Goal: Use online tool/utility: Utilize a website feature to perform a specific function

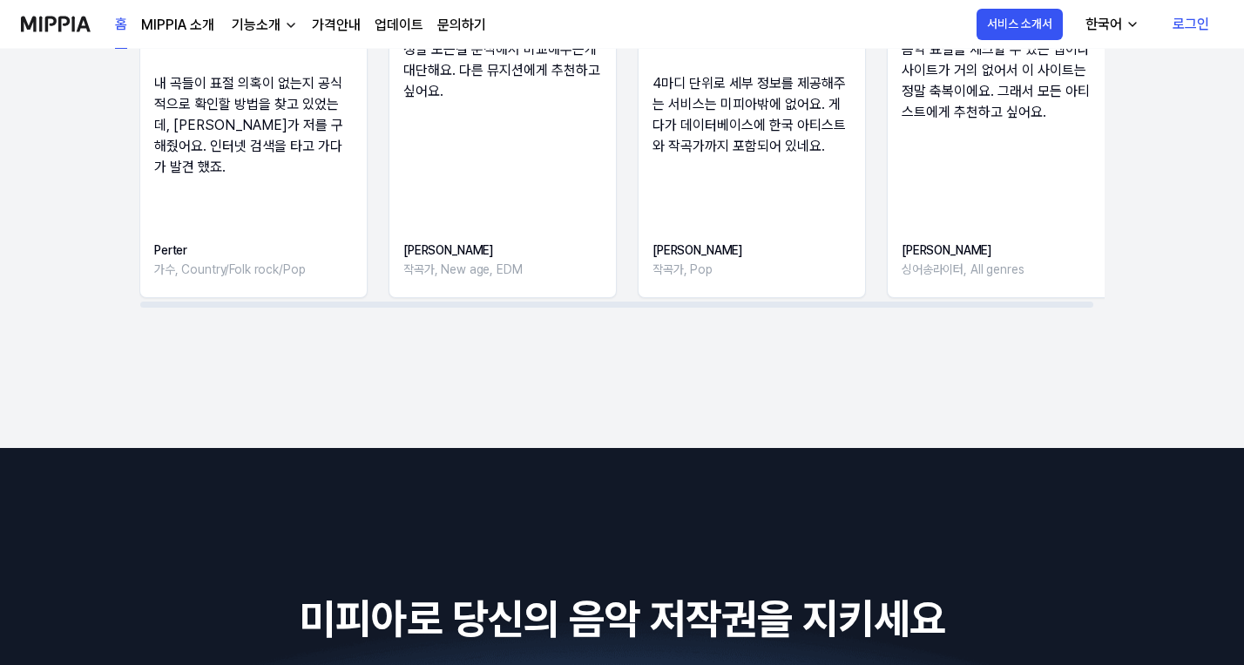
scroll to position [2876, 0]
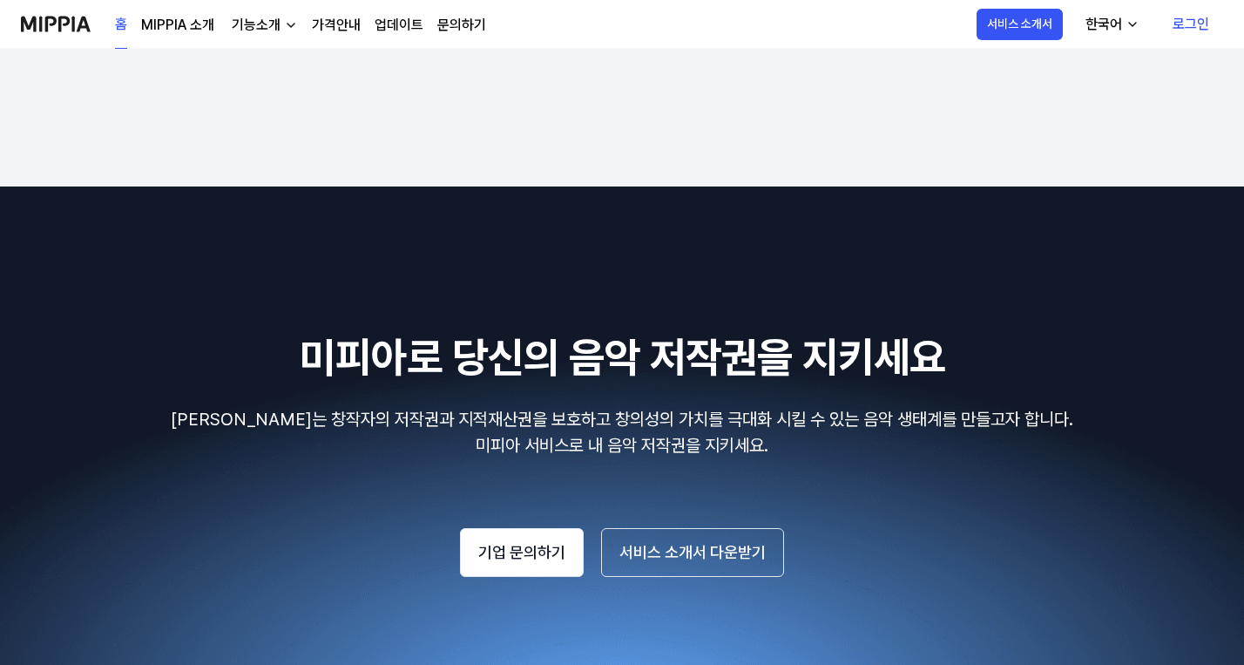
drag, startPoint x: 1000, startPoint y: 1, endPoint x: 462, endPoint y: 119, distance: 551.3
drag, startPoint x: 24, startPoint y: 117, endPoint x: 773, endPoint y: 92, distance: 749.9
drag, startPoint x: 99, startPoint y: 0, endPoint x: 1135, endPoint y: 369, distance: 1099.0
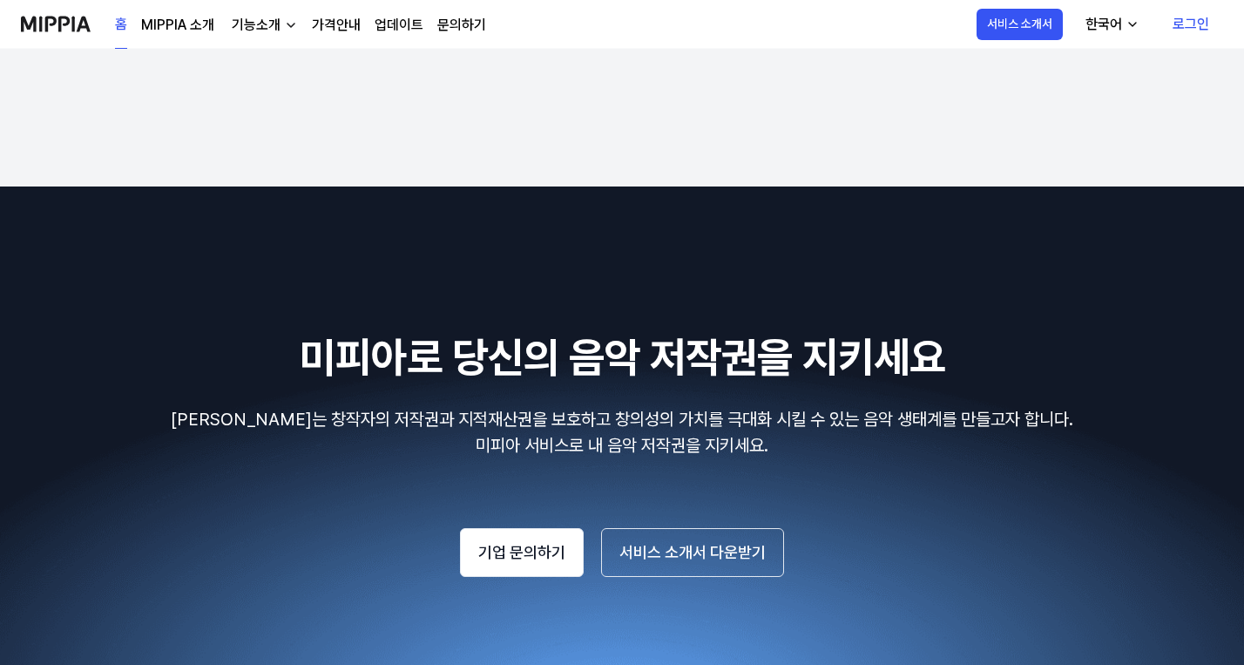
click at [1135, 369] on h2 "미피아로 당신의 음악 저작권을 지키세요" at bounding box center [622, 357] width 1203 height 63
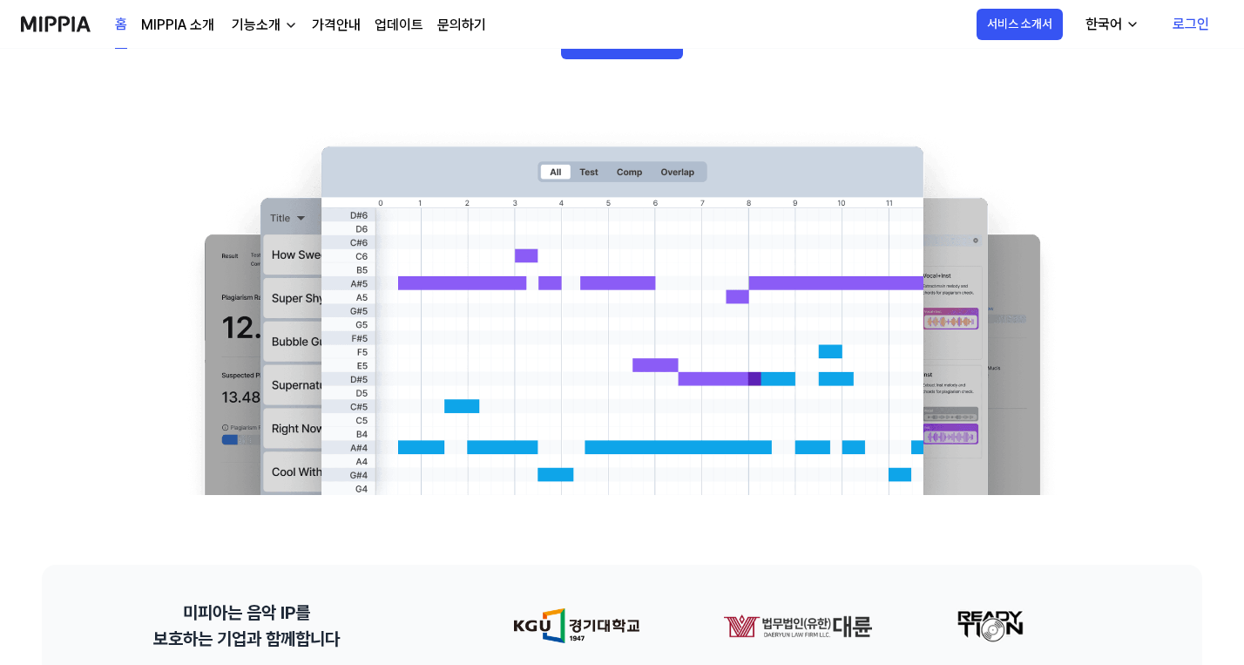
scroll to position [0, 0]
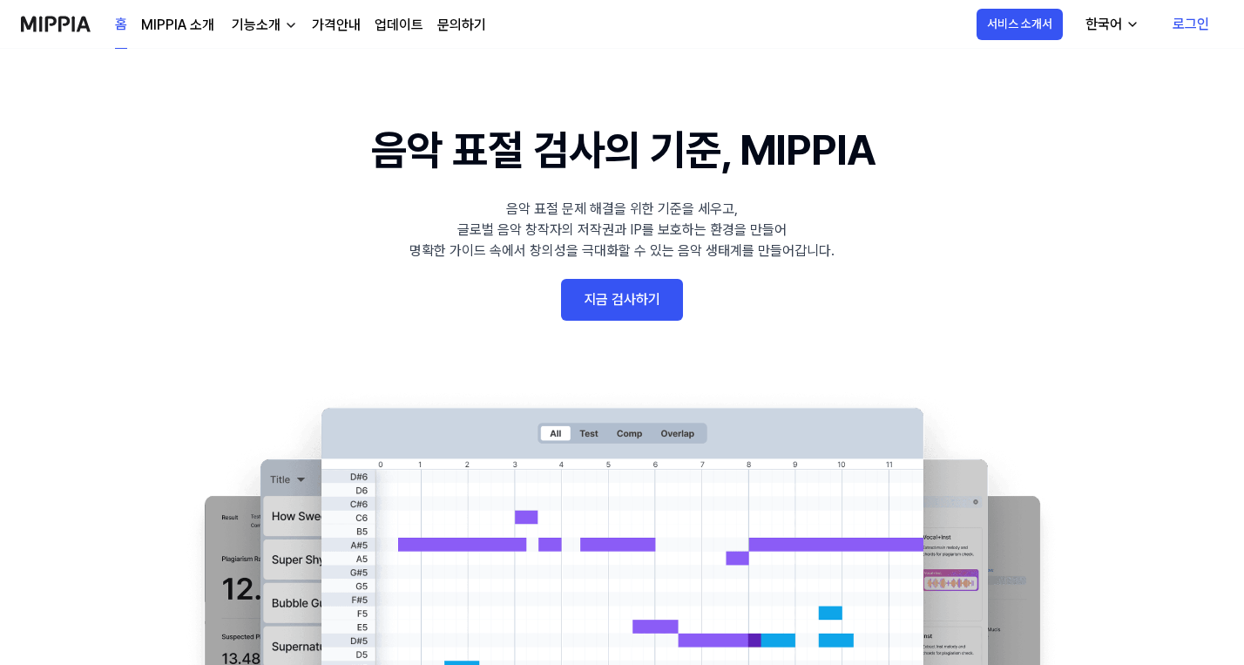
click at [326, 21] on link "가격안내" at bounding box center [336, 25] width 49 height 21
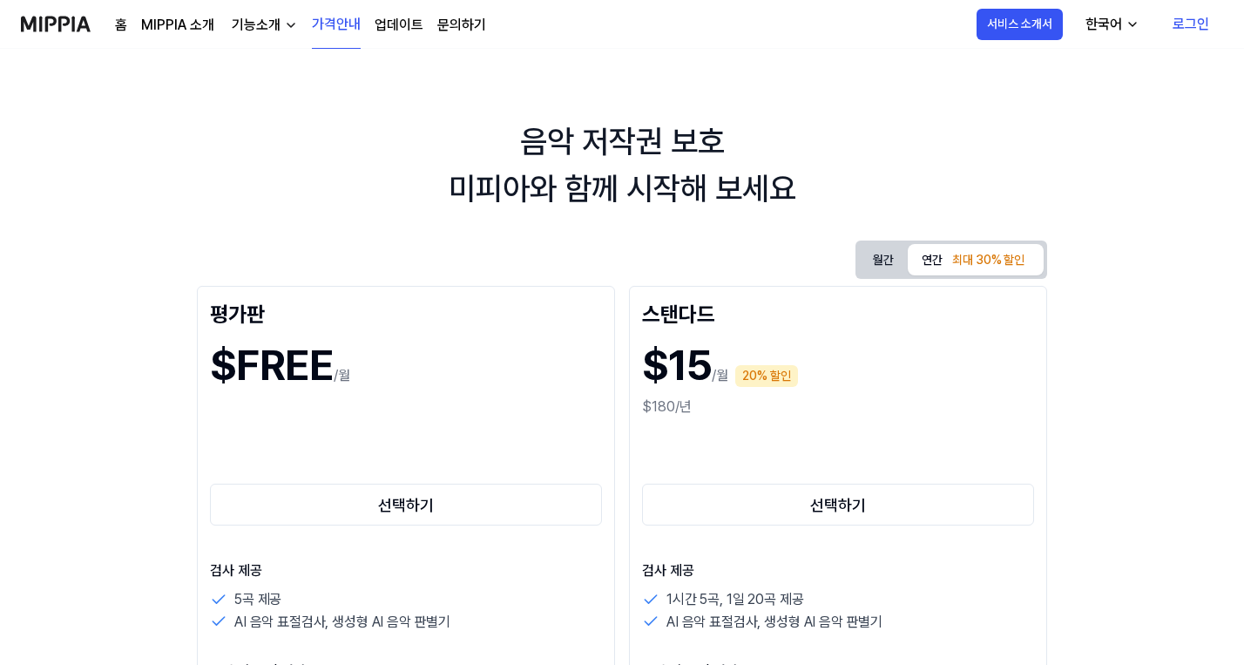
click at [327, 21] on link "가격안내" at bounding box center [336, 25] width 49 height 48
click at [192, 18] on link "MIPPIA 소개" at bounding box center [177, 25] width 73 height 21
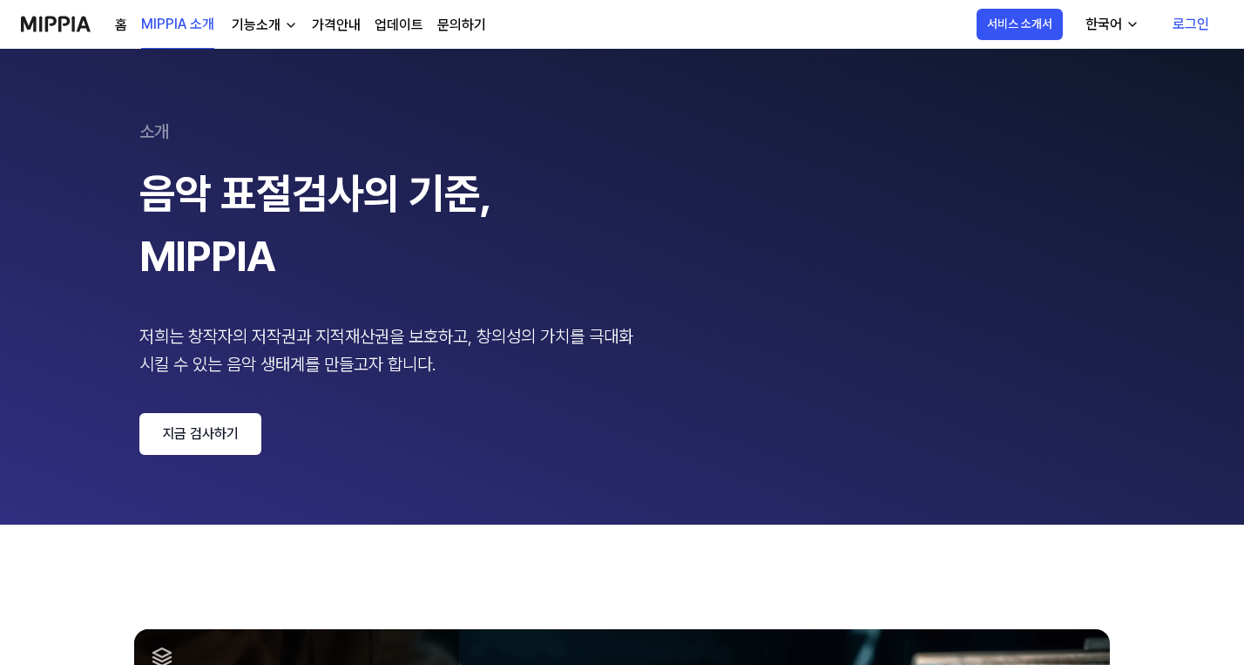
click at [116, 15] on link "홈" at bounding box center [121, 25] width 12 height 21
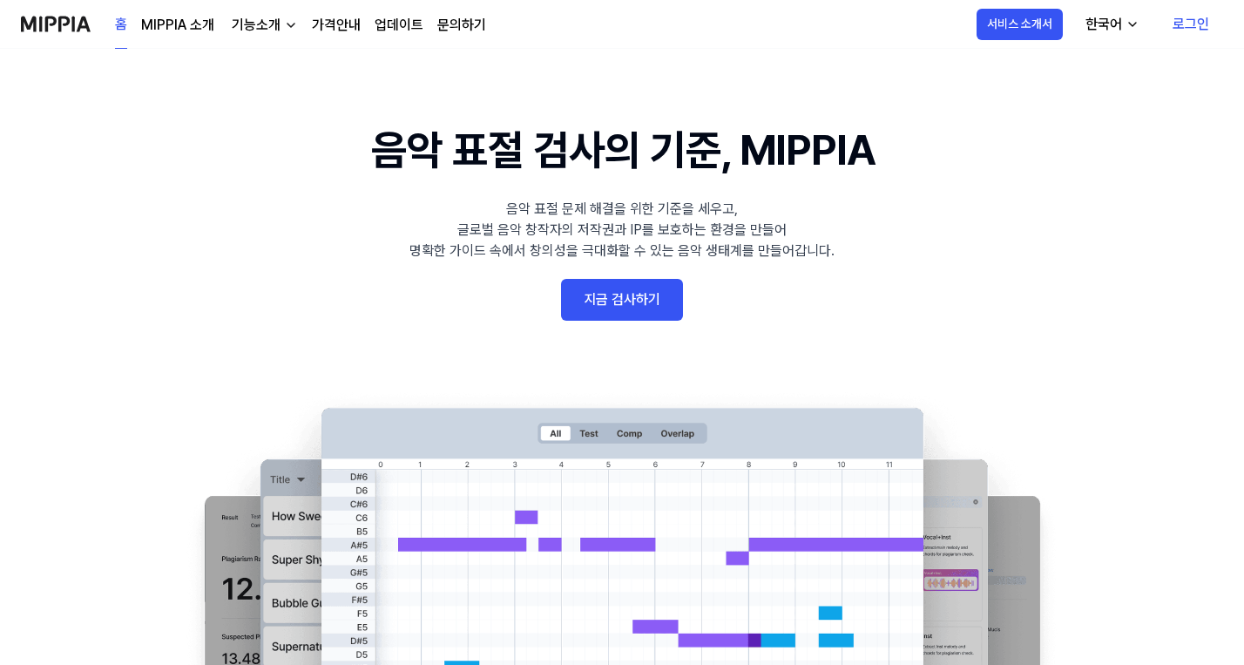
scroll to position [174, 0]
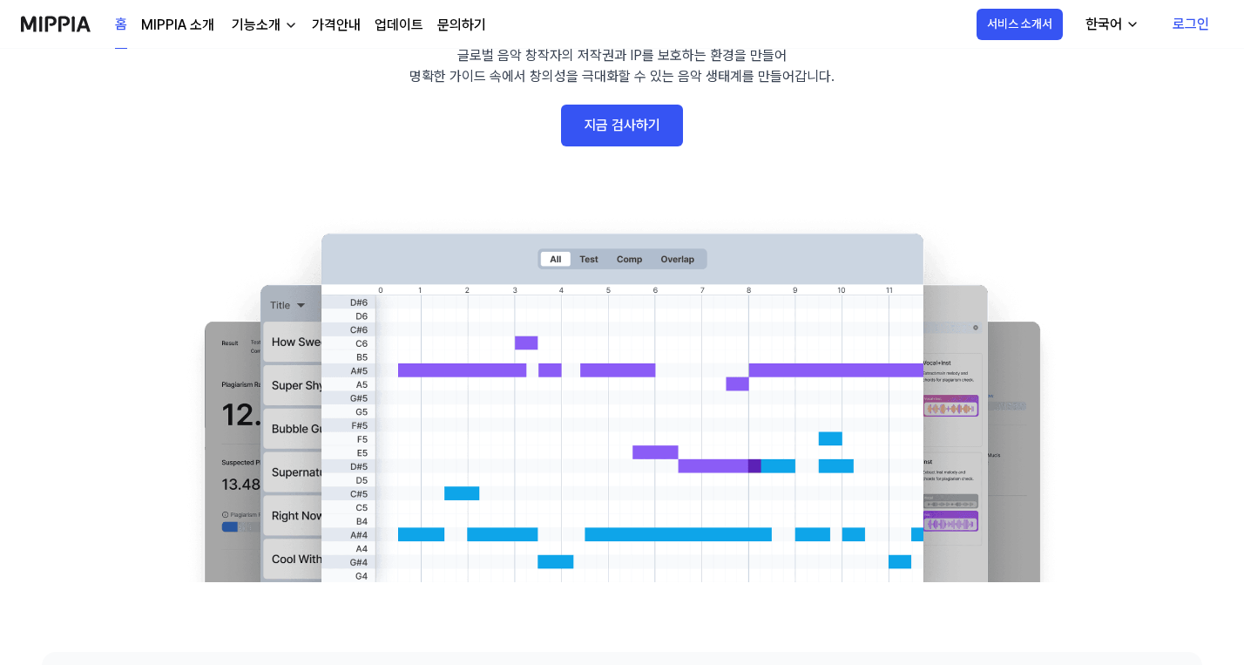
click at [321, 22] on link "가격안내" at bounding box center [336, 25] width 49 height 21
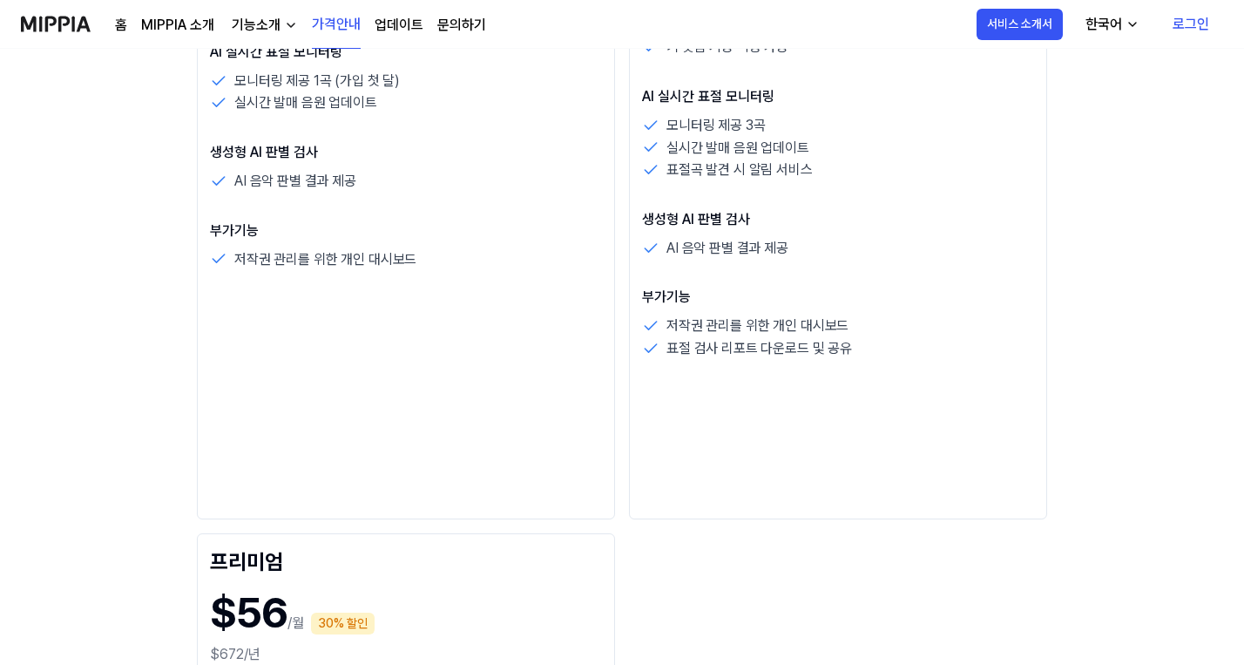
scroll to position [0, 0]
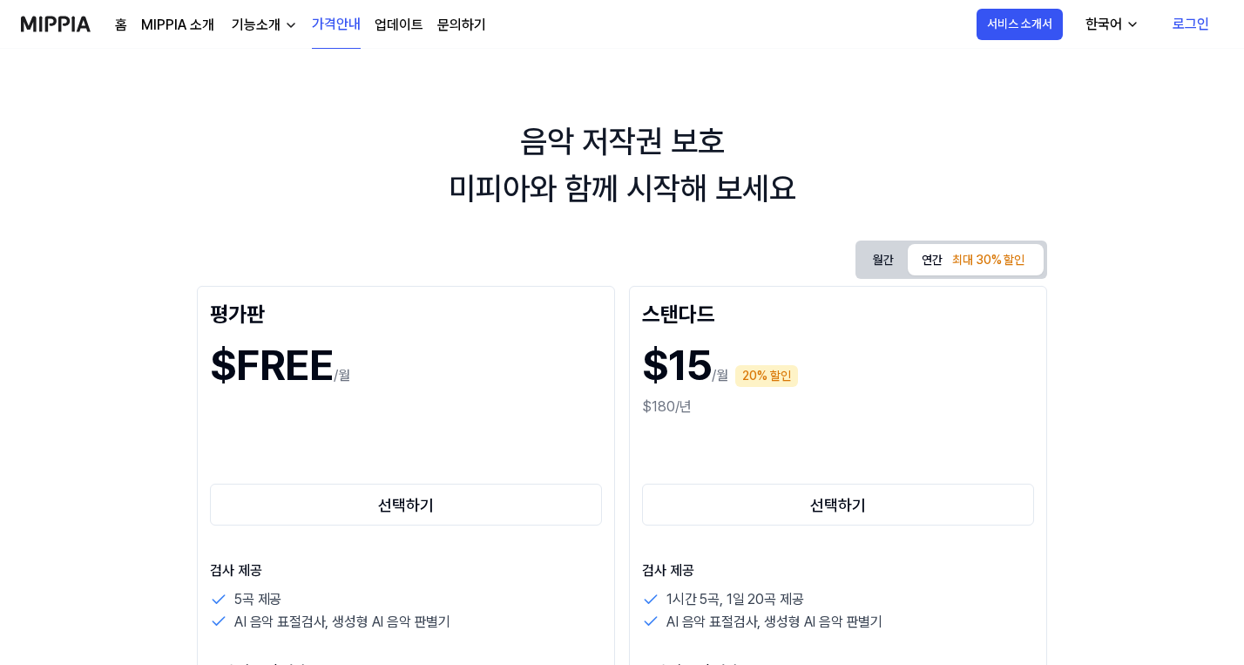
click at [396, 25] on link "업데이트" at bounding box center [399, 25] width 49 height 21
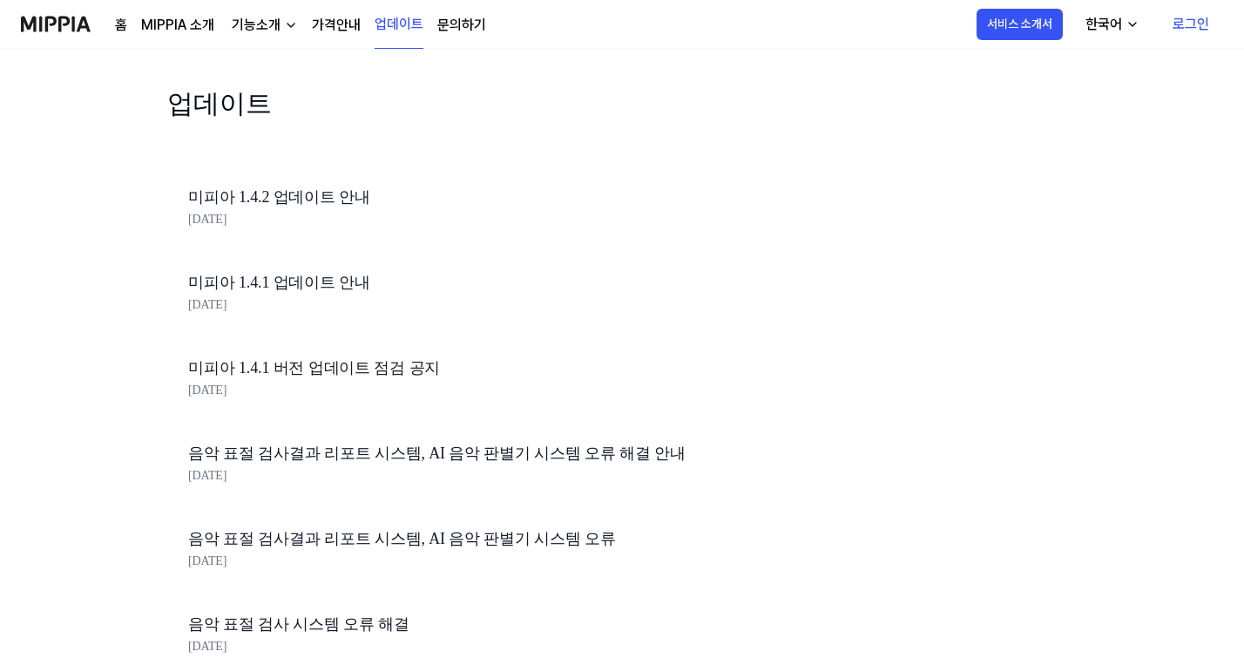
click at [451, 25] on link "문의하기" at bounding box center [461, 25] width 49 height 21
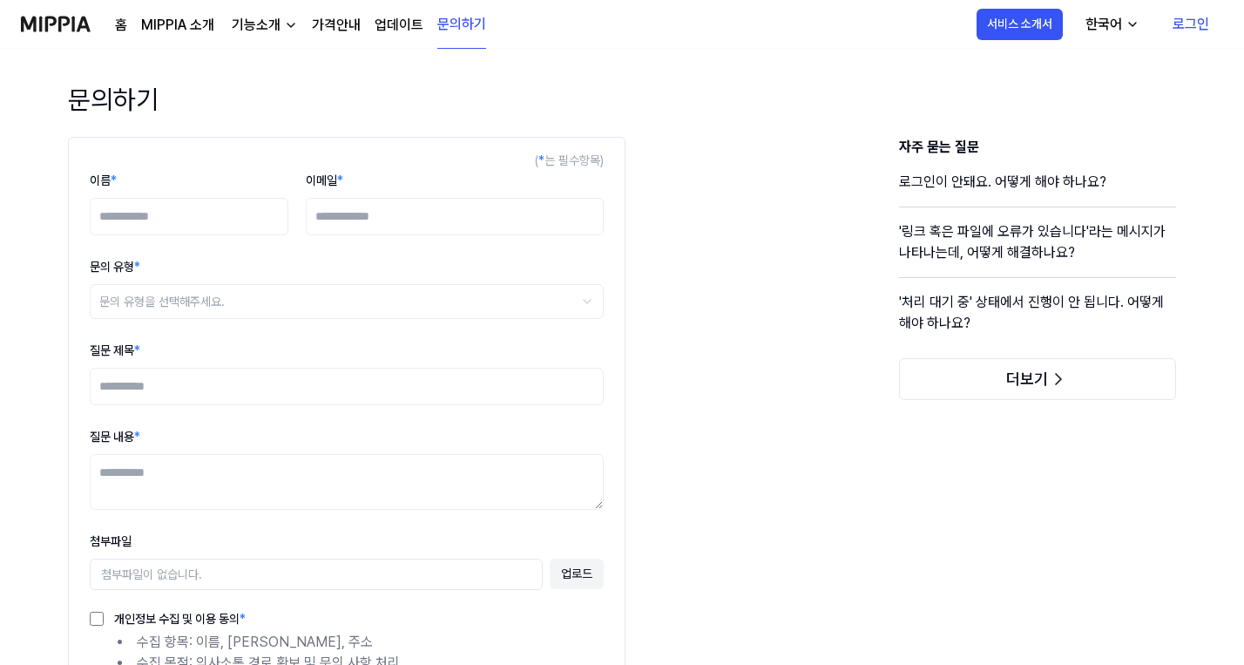
click at [66, 30] on img at bounding box center [56, 24] width 70 height 48
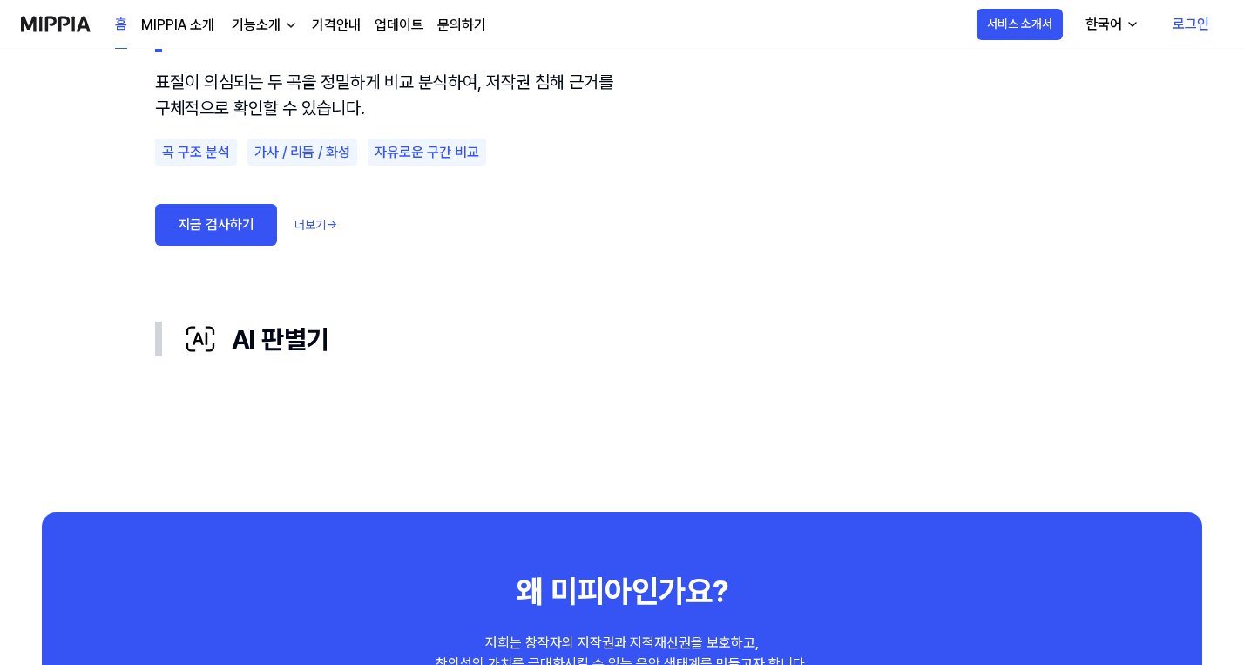
scroll to position [1133, 0]
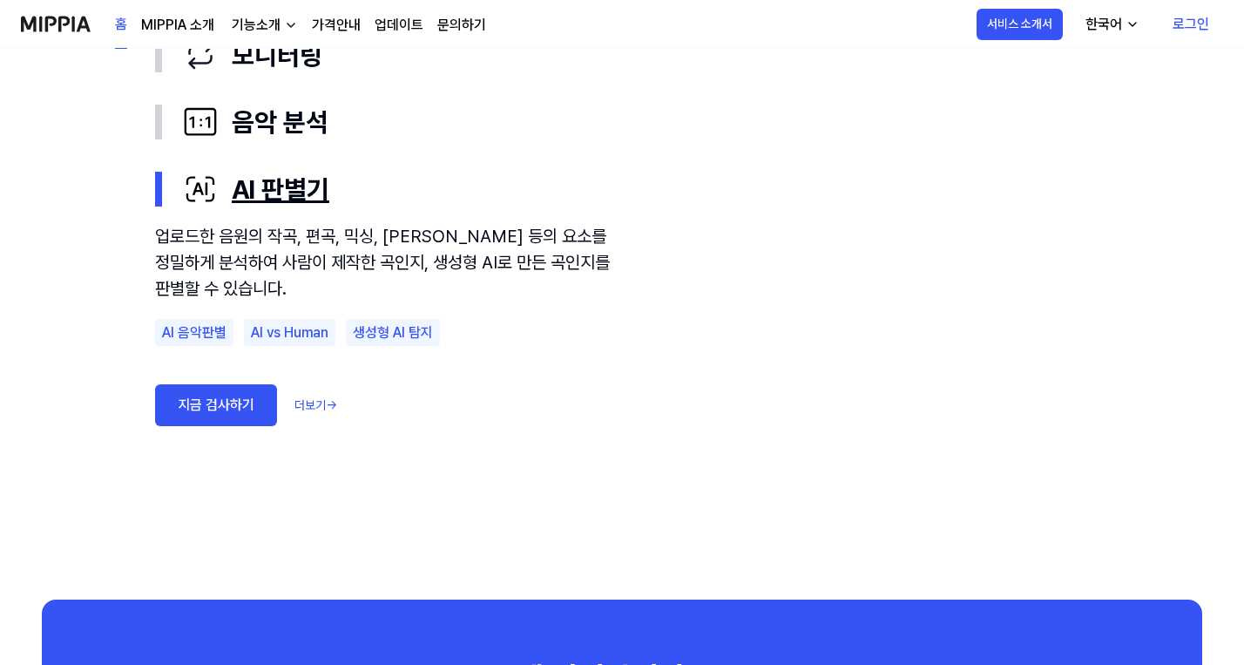
click at [288, 192] on div "AI 판별기" at bounding box center [636, 189] width 906 height 39
click at [295, 193] on div "AI 판별기" at bounding box center [636, 189] width 906 height 39
click at [295, 191] on div "AI 판별기" at bounding box center [636, 189] width 906 height 39
click at [246, 407] on link "지금 검사하기" at bounding box center [216, 405] width 122 height 42
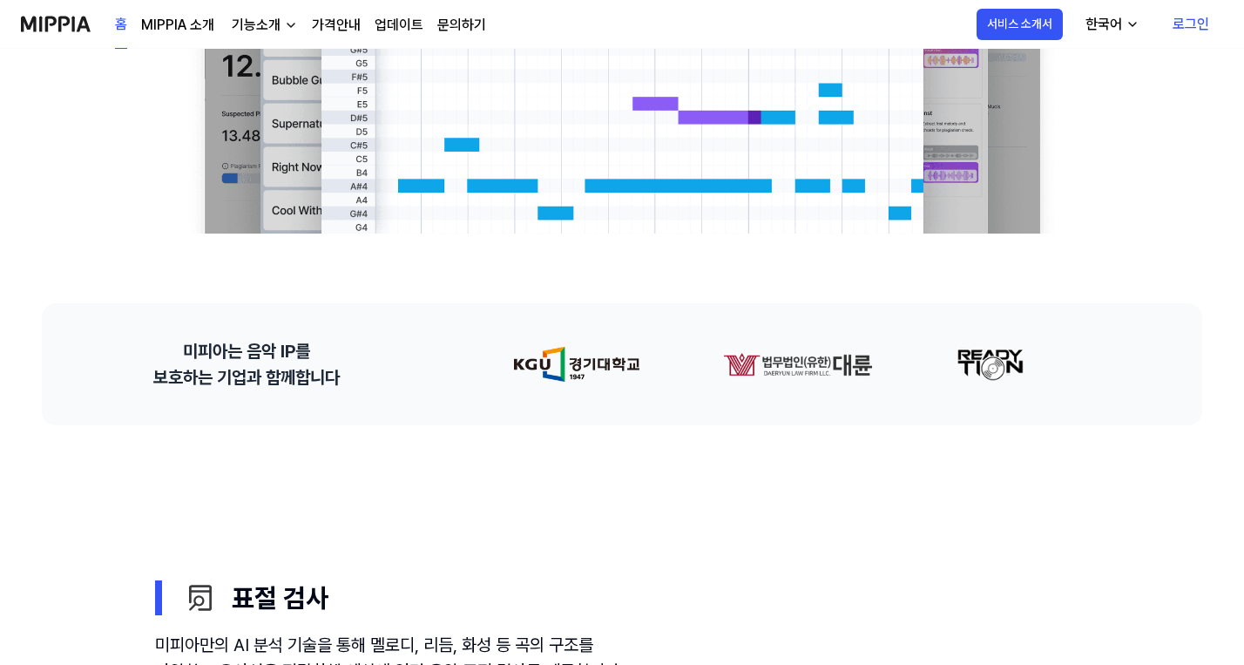
scroll to position [261, 0]
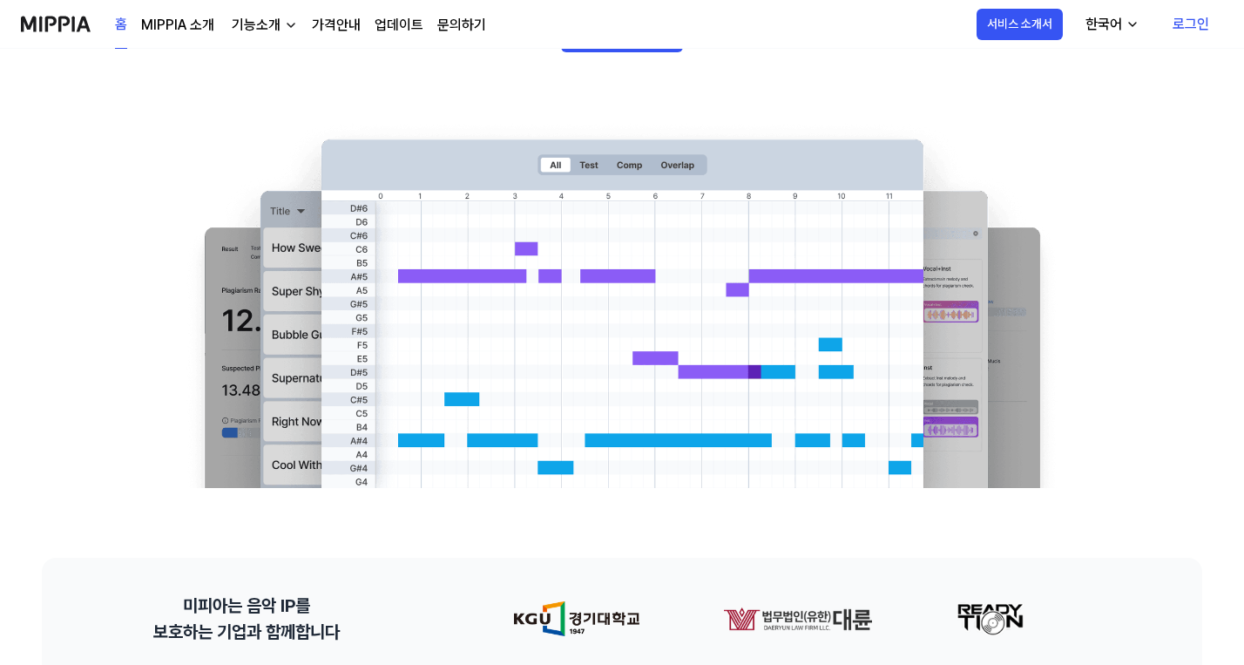
drag, startPoint x: 692, startPoint y: 619, endPoint x: 640, endPoint y: 618, distance: 52.3
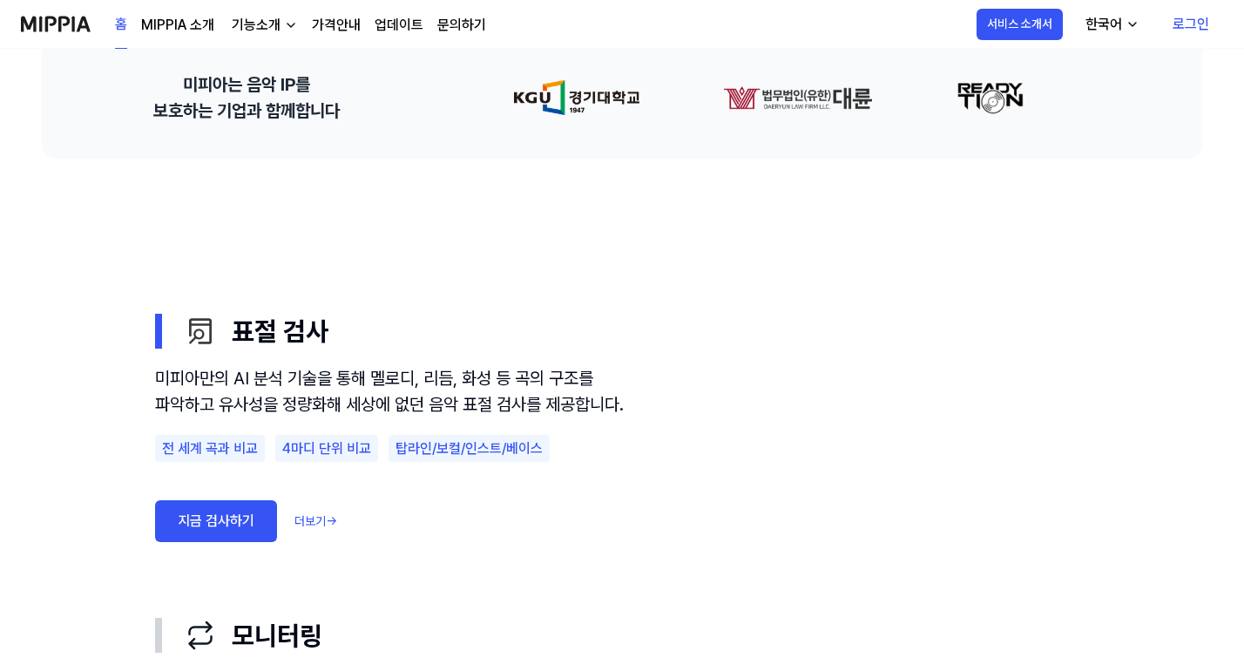
scroll to position [528, 0]
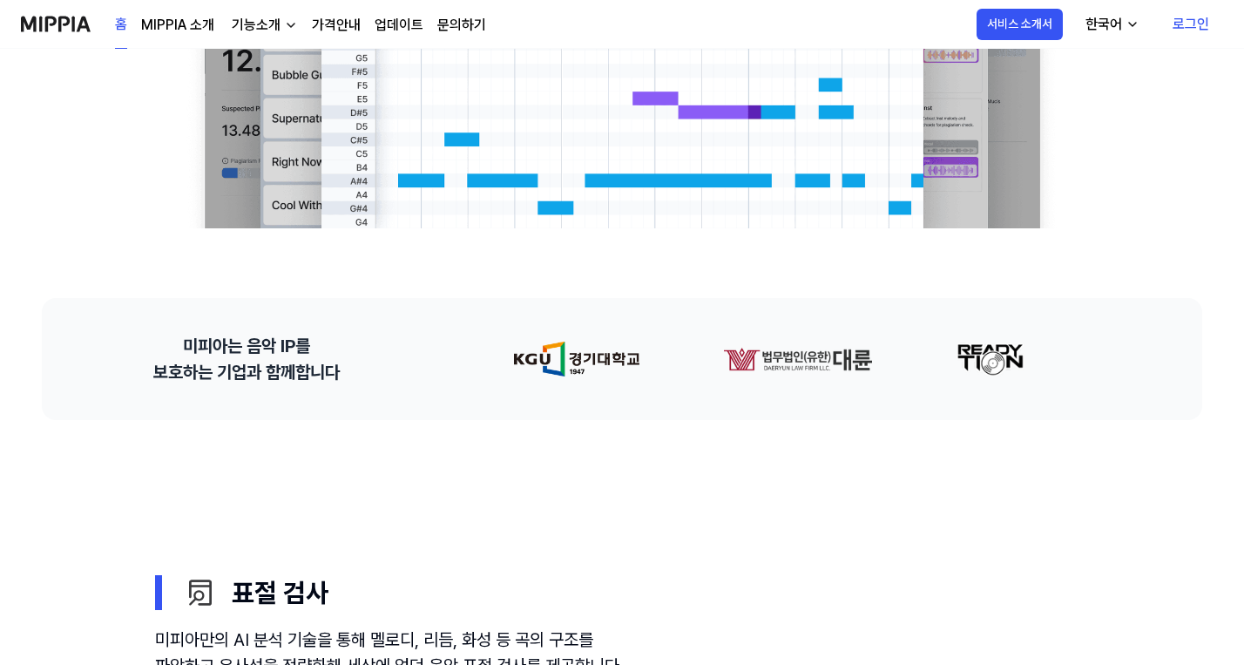
click at [1194, 26] on link "로그인" at bounding box center [1191, 24] width 64 height 49
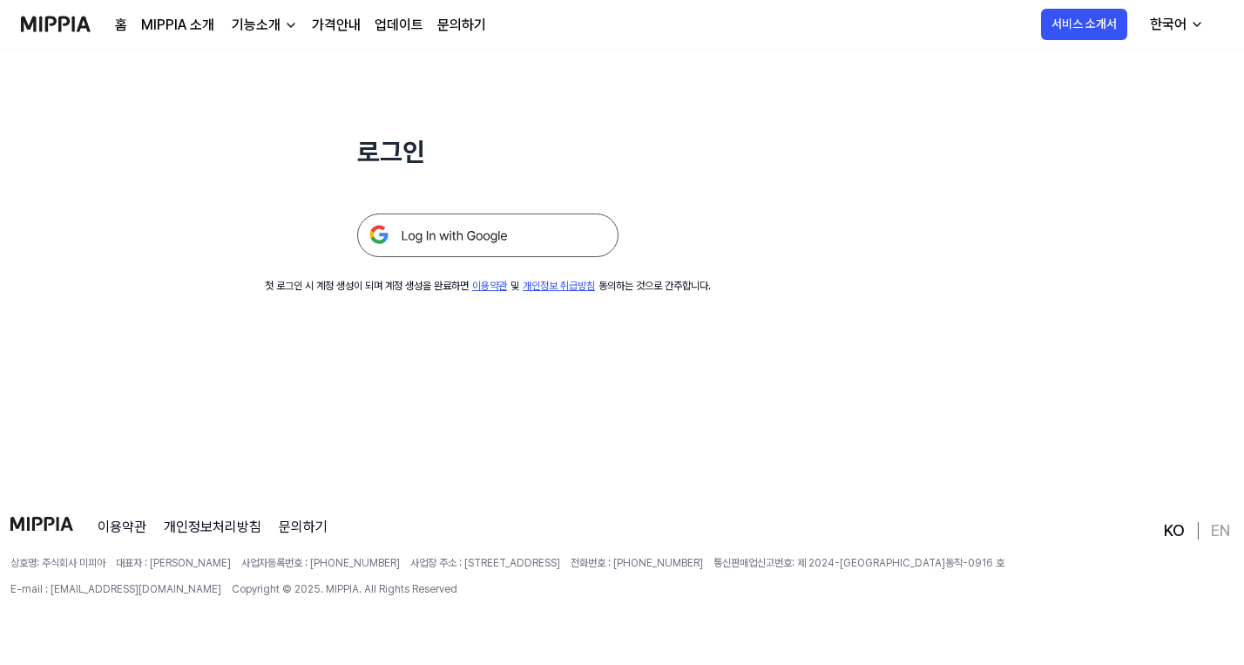
scroll to position [0, 0]
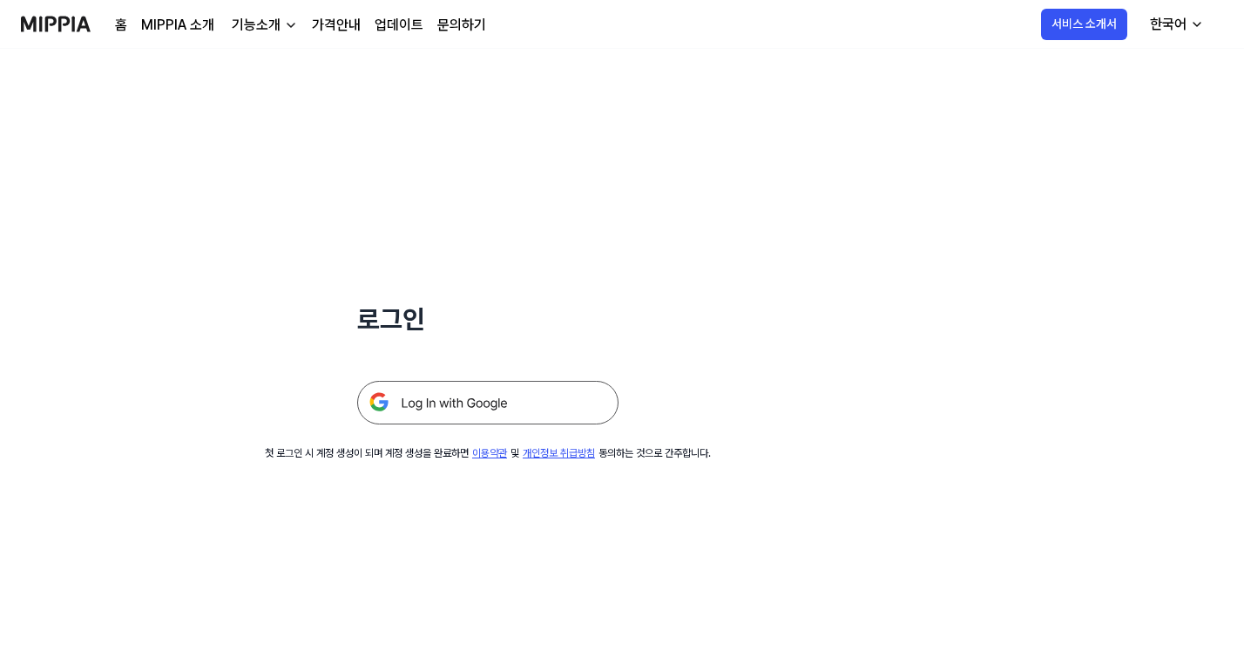
click at [932, 256] on div "로그인 첫 로그인 시 계정 생성이 되며 계정 생성을 완료하면 이용약관 및 개인정보 취급방침 동의하는 것으로 간주합니다." at bounding box center [488, 255] width 976 height 412
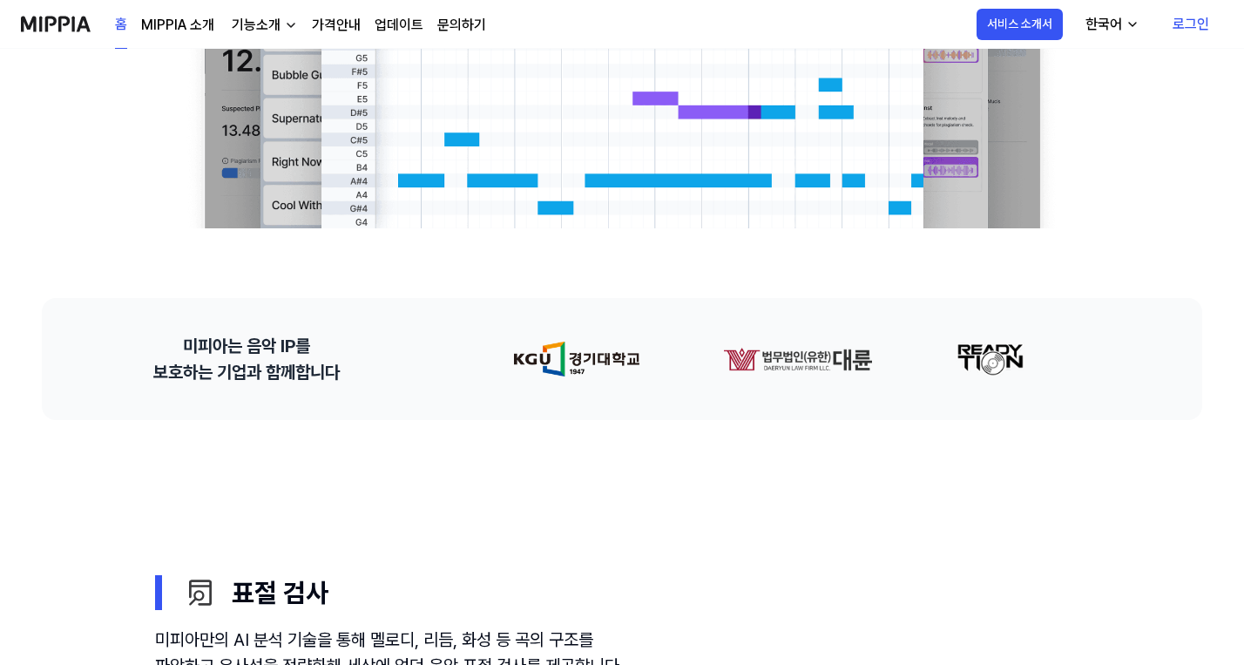
scroll to position [267, 0]
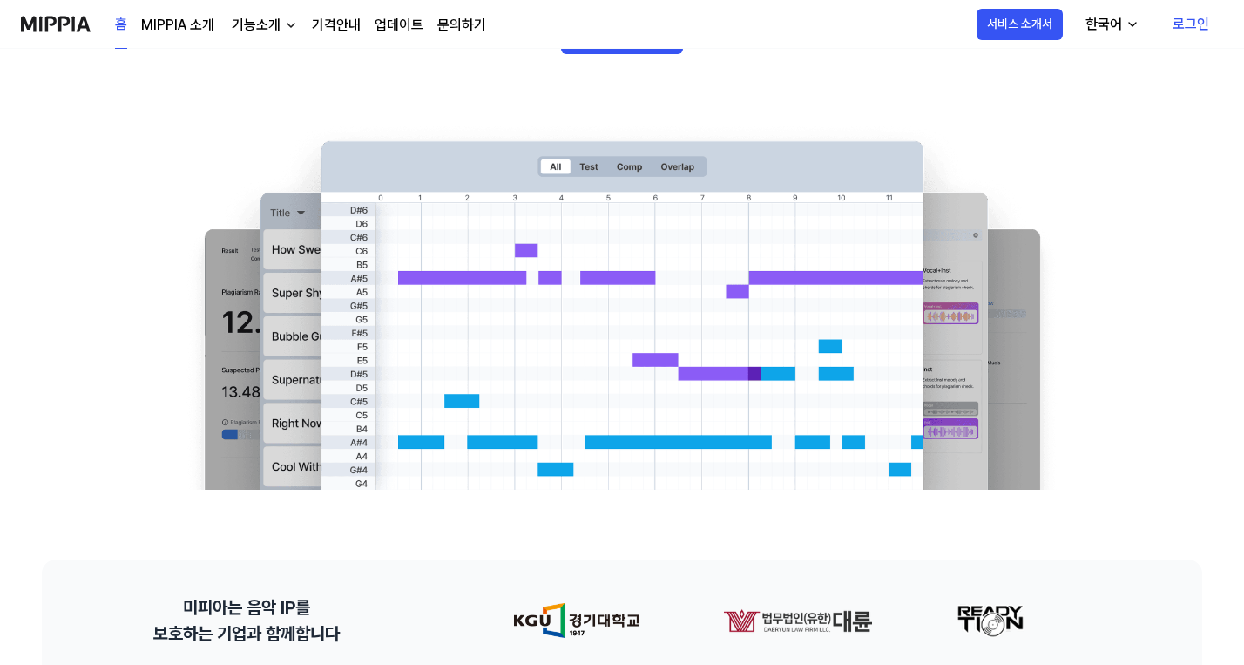
click at [1204, 25] on link "로그인" at bounding box center [1191, 24] width 64 height 49
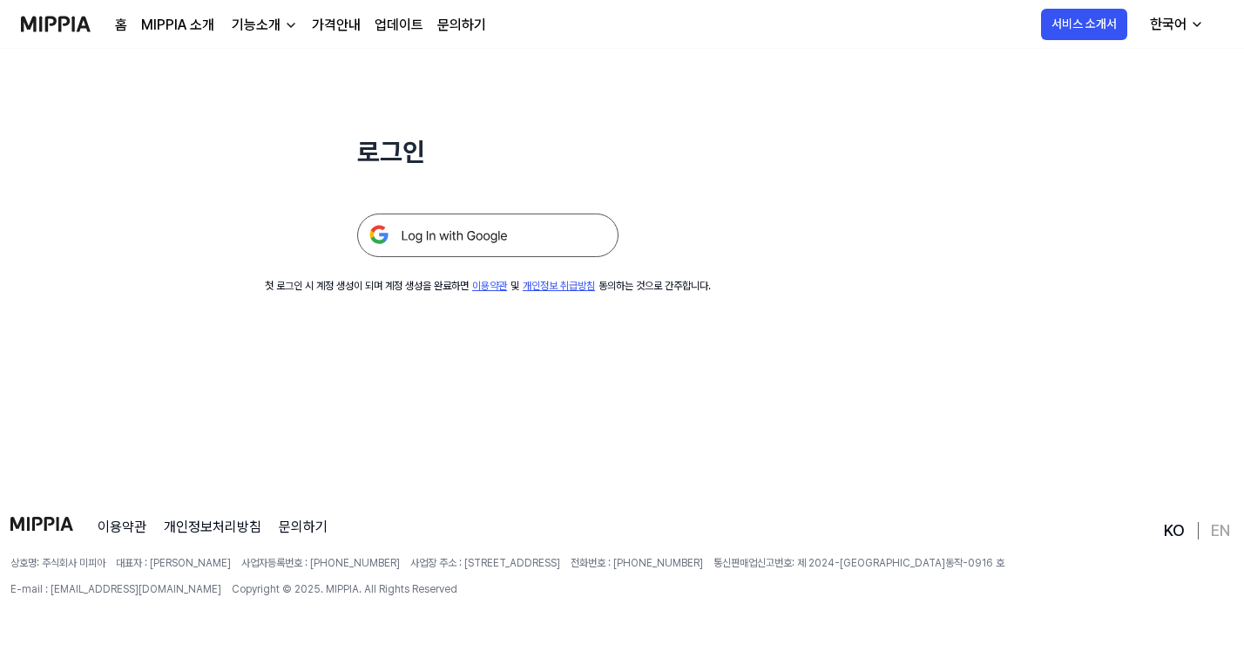
scroll to position [0, 0]
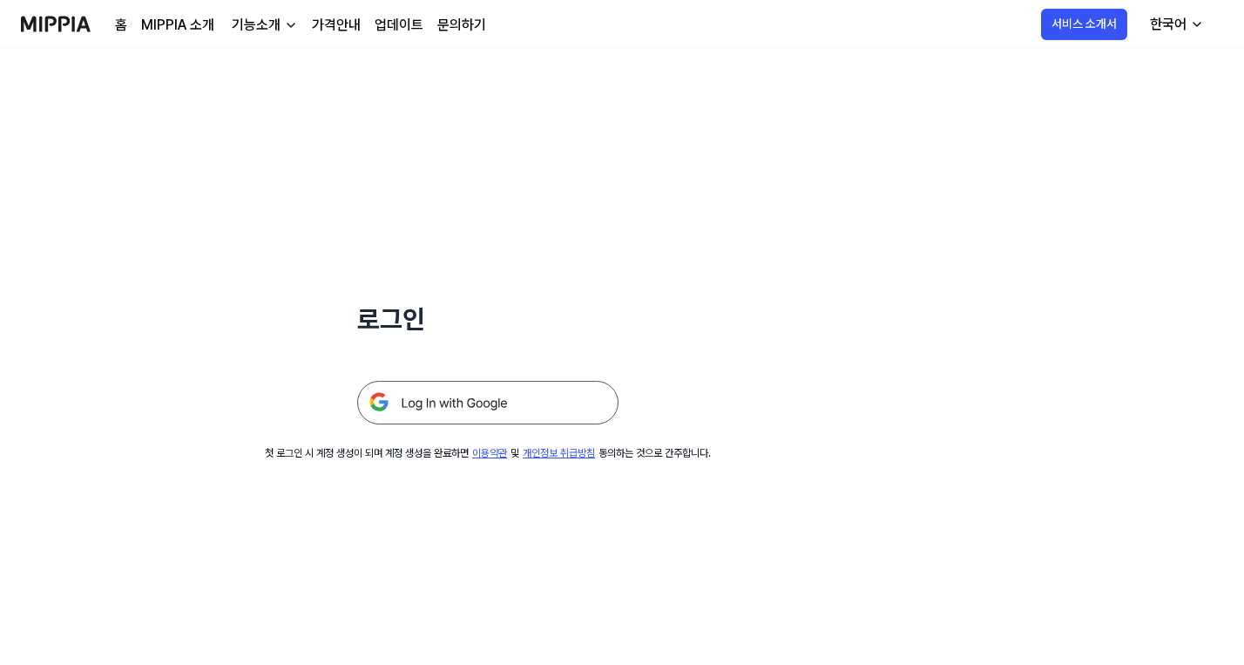
click at [462, 413] on img at bounding box center [487, 403] width 261 height 44
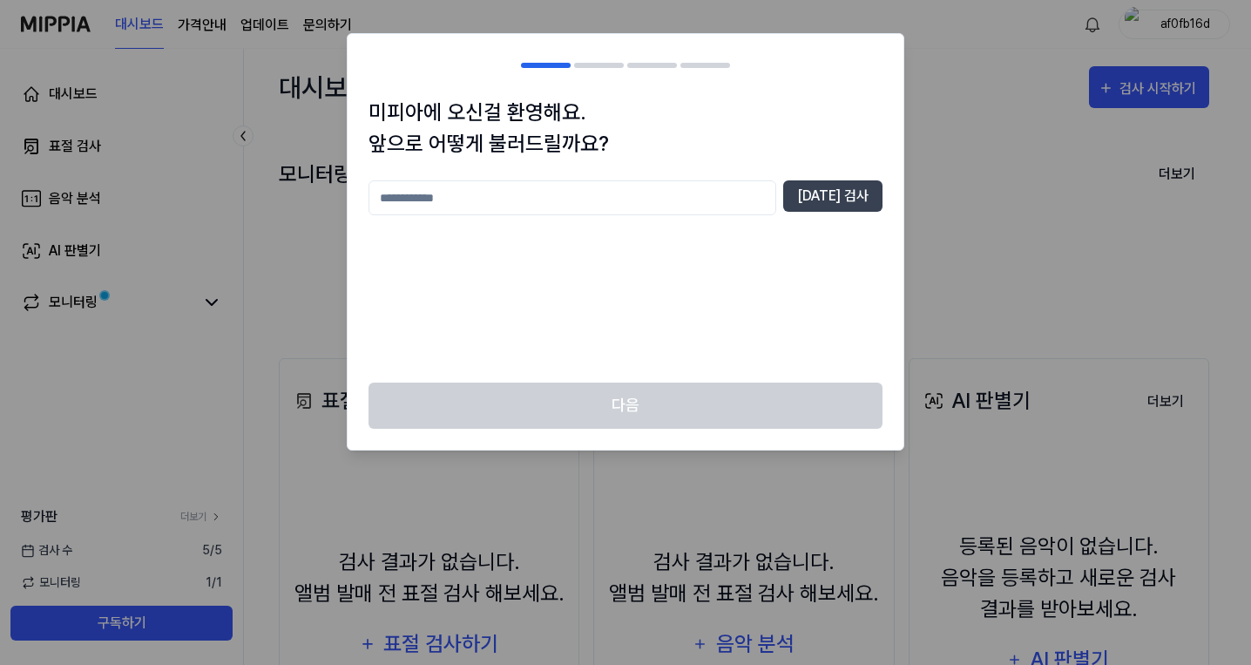
click at [490, 204] on input "text" at bounding box center [573, 197] width 408 height 35
type input "*"
click at [370, 191] on input "**" at bounding box center [573, 197] width 408 height 35
type input "***"
click at [854, 189] on button "[DATE] 검사" at bounding box center [832, 195] width 99 height 31
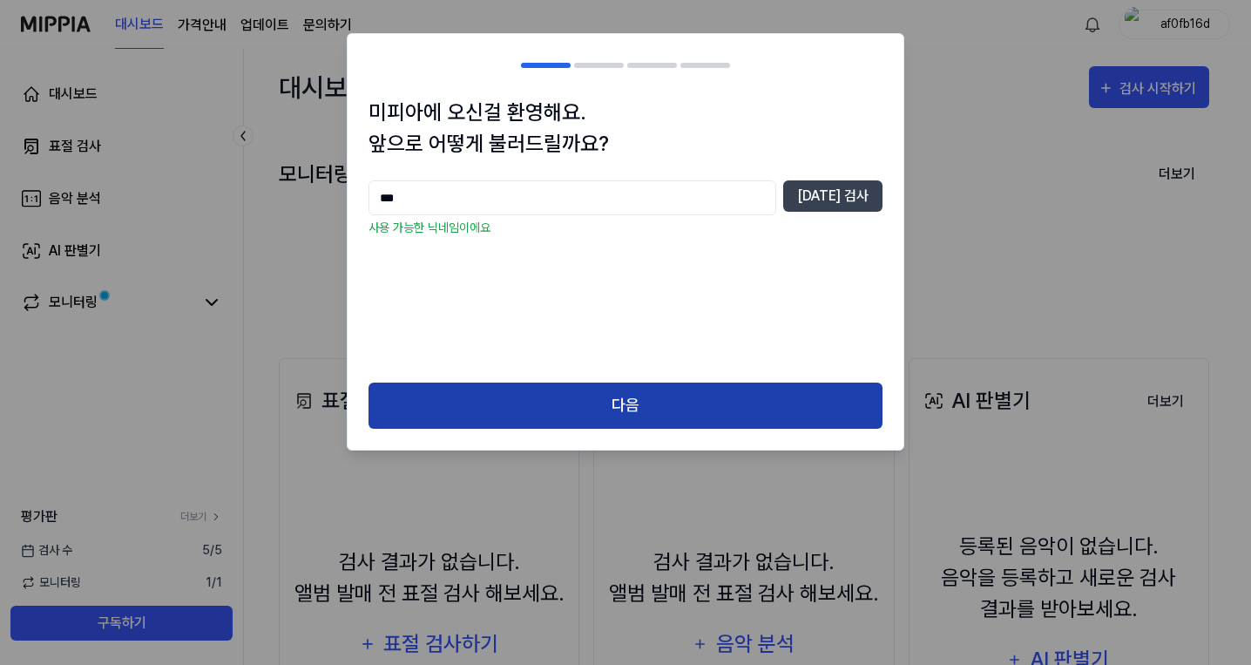
click at [636, 405] on button "다음" at bounding box center [626, 406] width 514 height 46
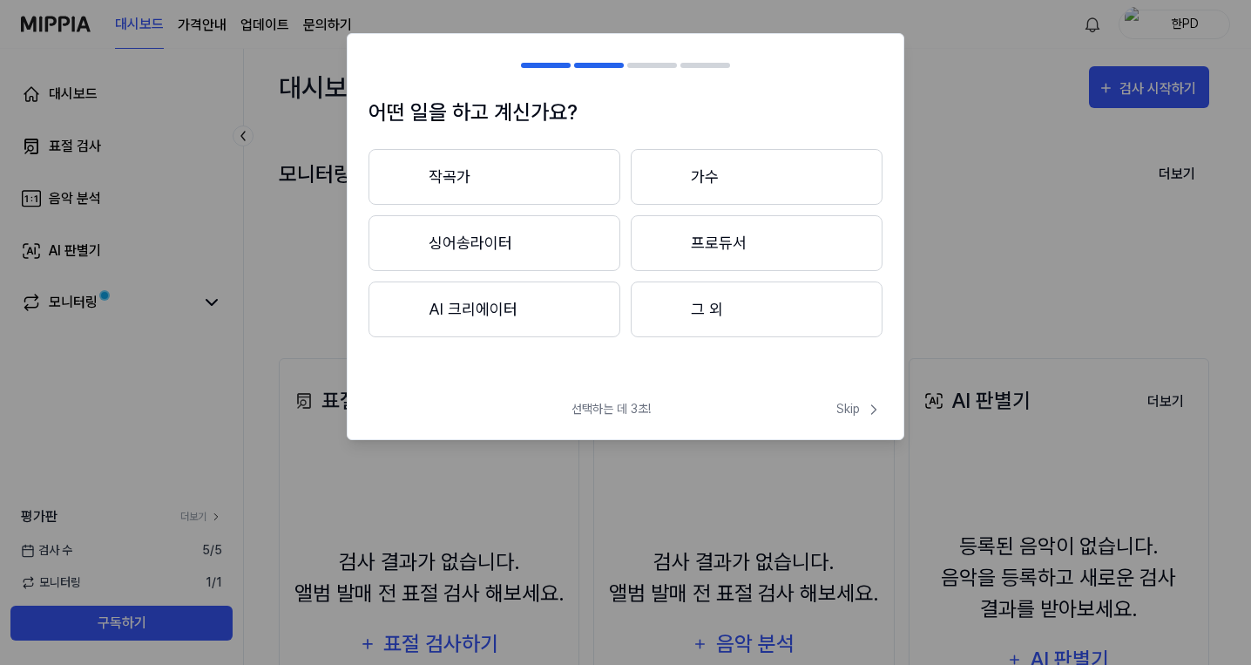
click at [510, 311] on button "AI 크리에이터" at bounding box center [495, 309] width 252 height 56
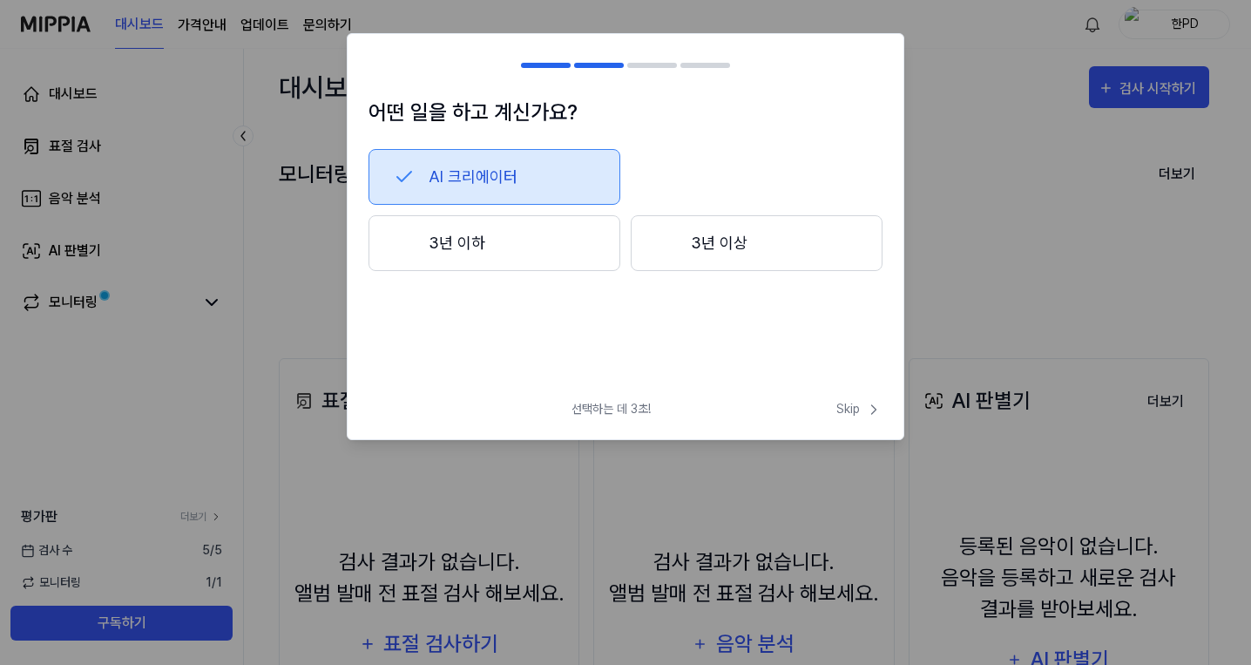
click at [469, 247] on button "3년 이하" at bounding box center [495, 243] width 252 height 56
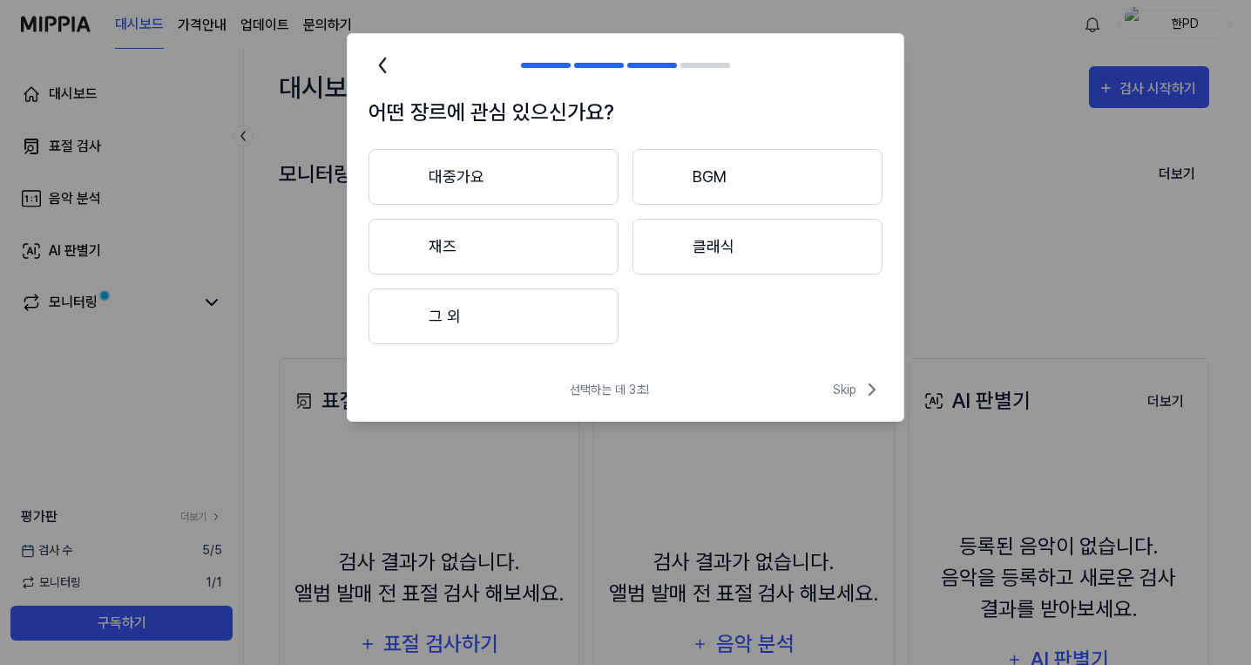
click at [551, 312] on button "그 외" at bounding box center [494, 316] width 250 height 56
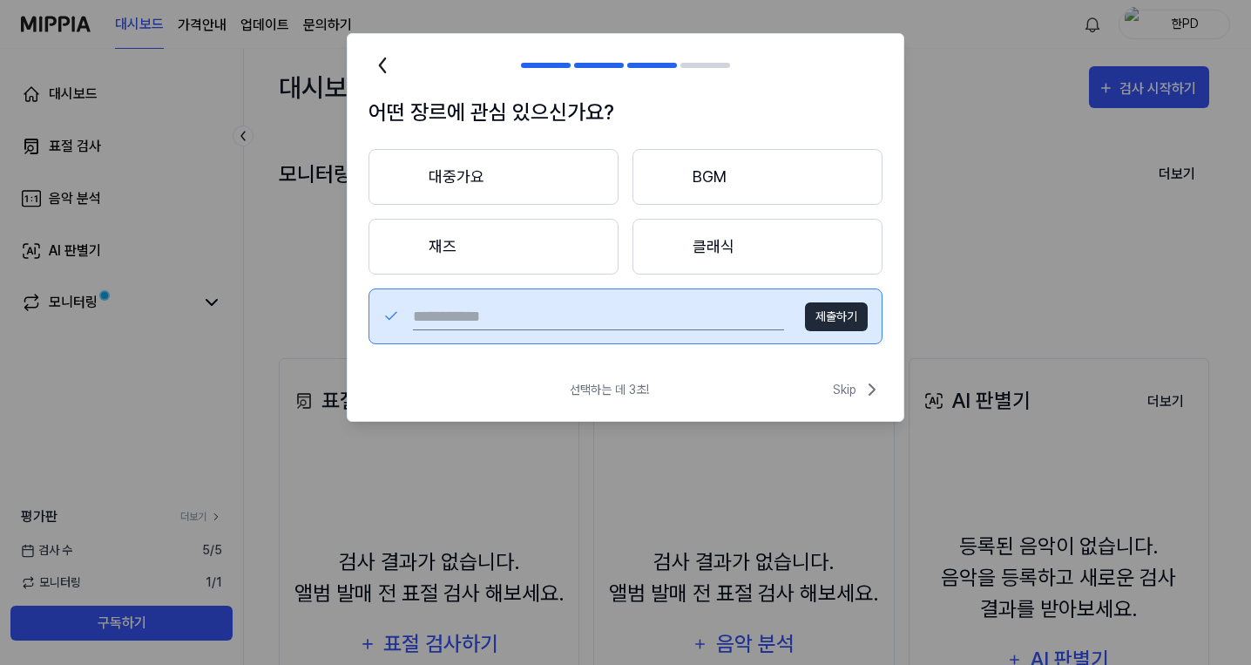
click at [850, 319] on button "제출하기" at bounding box center [836, 316] width 63 height 29
click at [837, 315] on button "제출하기" at bounding box center [836, 316] width 63 height 29
click at [838, 306] on button "제출하기" at bounding box center [836, 316] width 63 height 29
click at [872, 391] on icon at bounding box center [872, 389] width 5 height 10
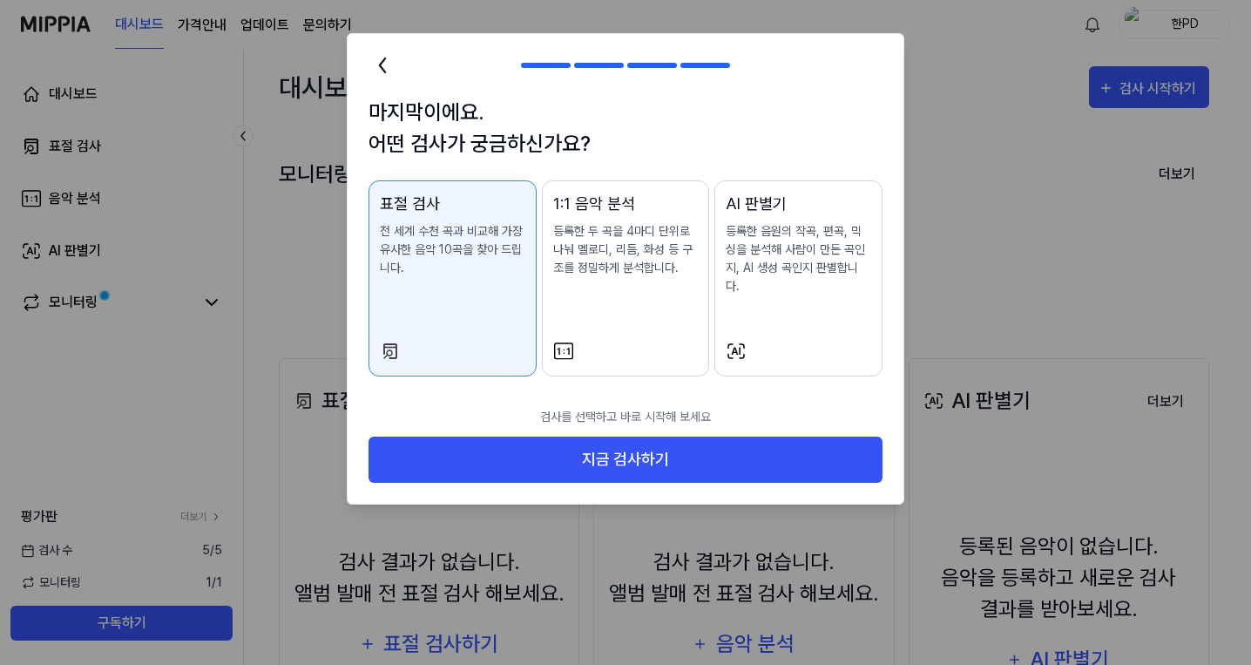
click at [797, 254] on p "등록한 음원의 작곡, 편곡, 믹싱을 분석해 사람이 만든 곡인지, AI 생성 곡인지 판별합니다." at bounding box center [799, 258] width 146 height 73
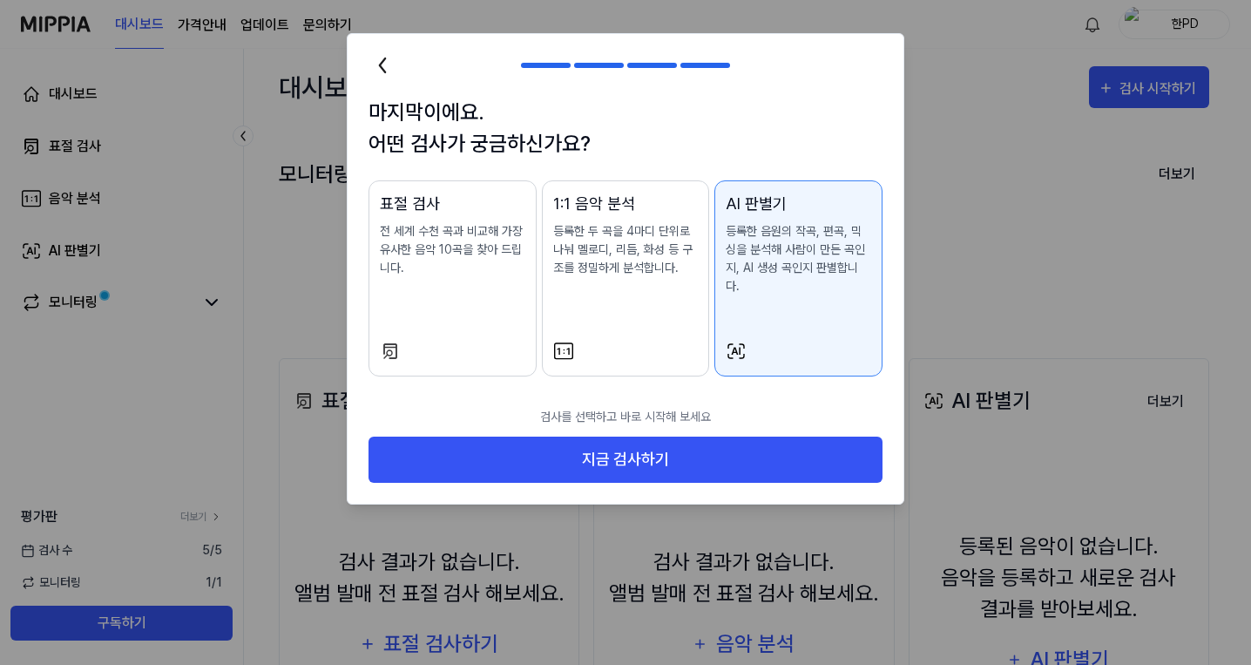
click at [797, 254] on p "등록한 음원의 작곡, 편곡, 믹싱을 분석해 사람이 만든 곡인지, AI 생성 곡인지 판별합니다." at bounding box center [799, 258] width 146 height 73
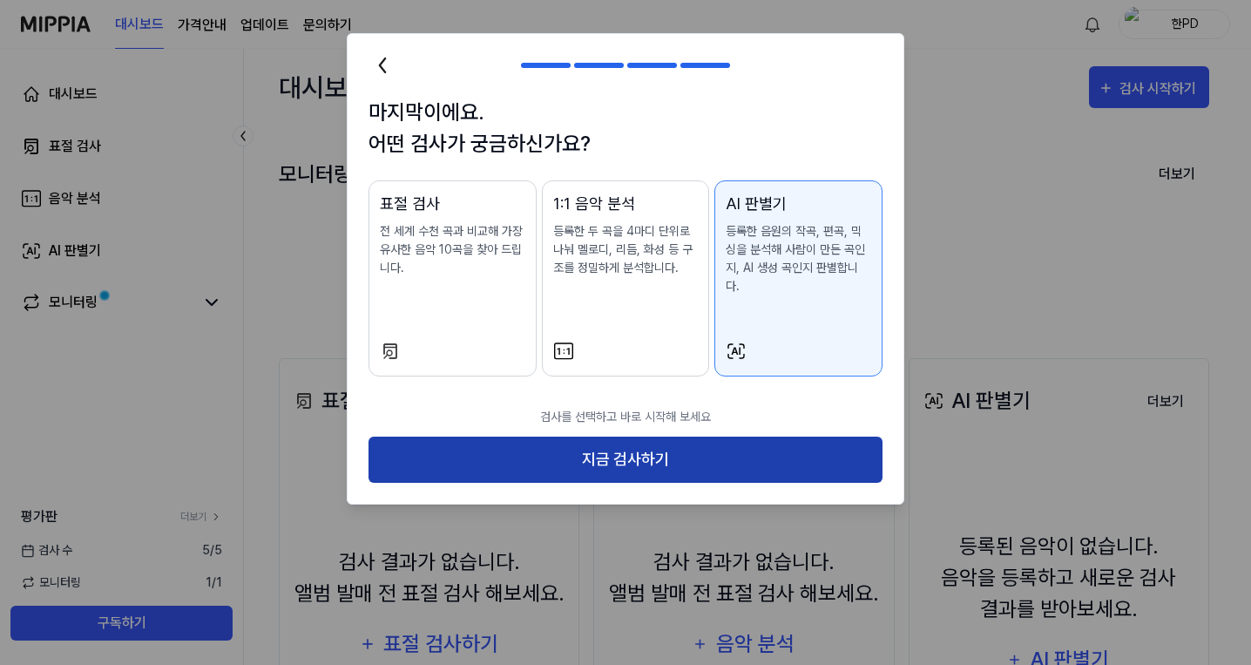
click at [696, 437] on button "지금 검사하기" at bounding box center [626, 460] width 514 height 46
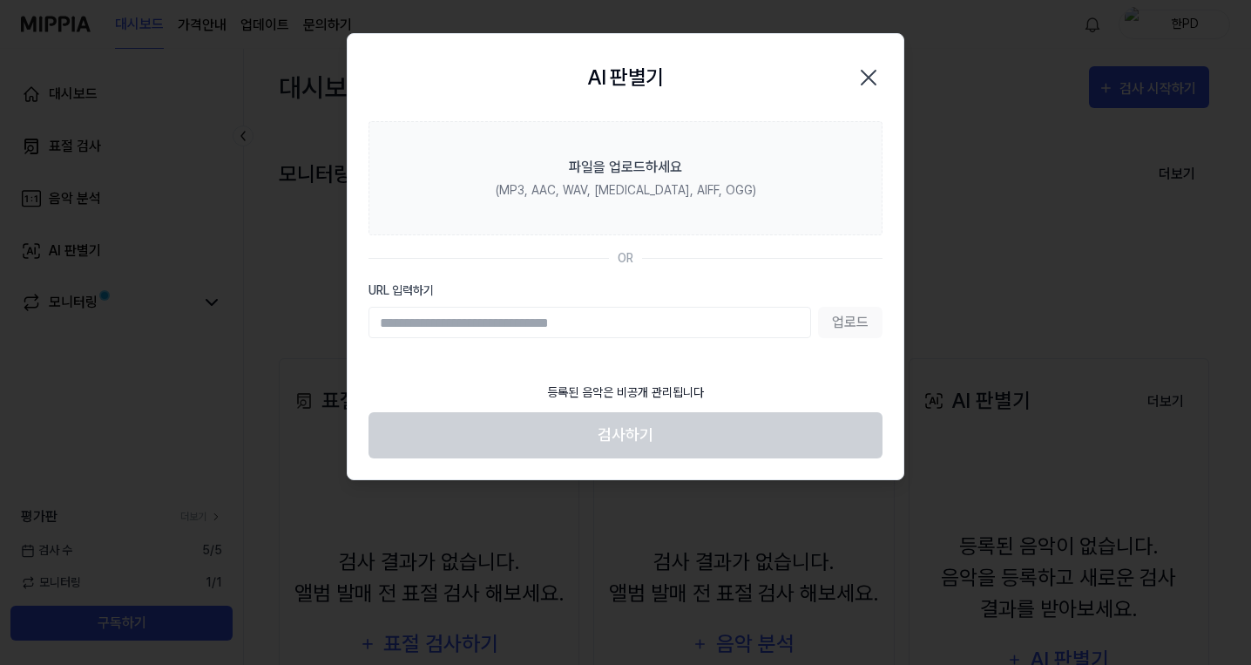
click at [638, 309] on input "URL 입력하기" at bounding box center [590, 322] width 443 height 31
click at [619, 322] on input "URL 입력하기" at bounding box center [590, 322] width 443 height 31
click at [627, 318] on input "URL 입력하기" at bounding box center [590, 322] width 443 height 31
click at [1124, 238] on div at bounding box center [625, 332] width 1251 height 665
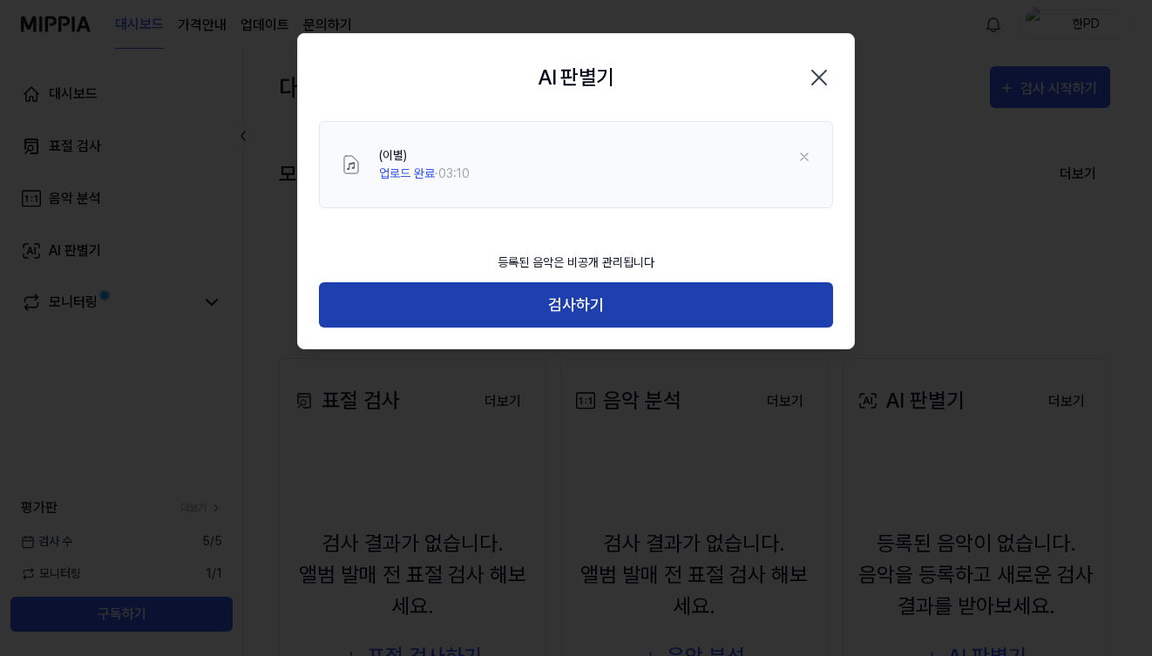
click at [583, 295] on button "검사하기" at bounding box center [576, 305] width 514 height 46
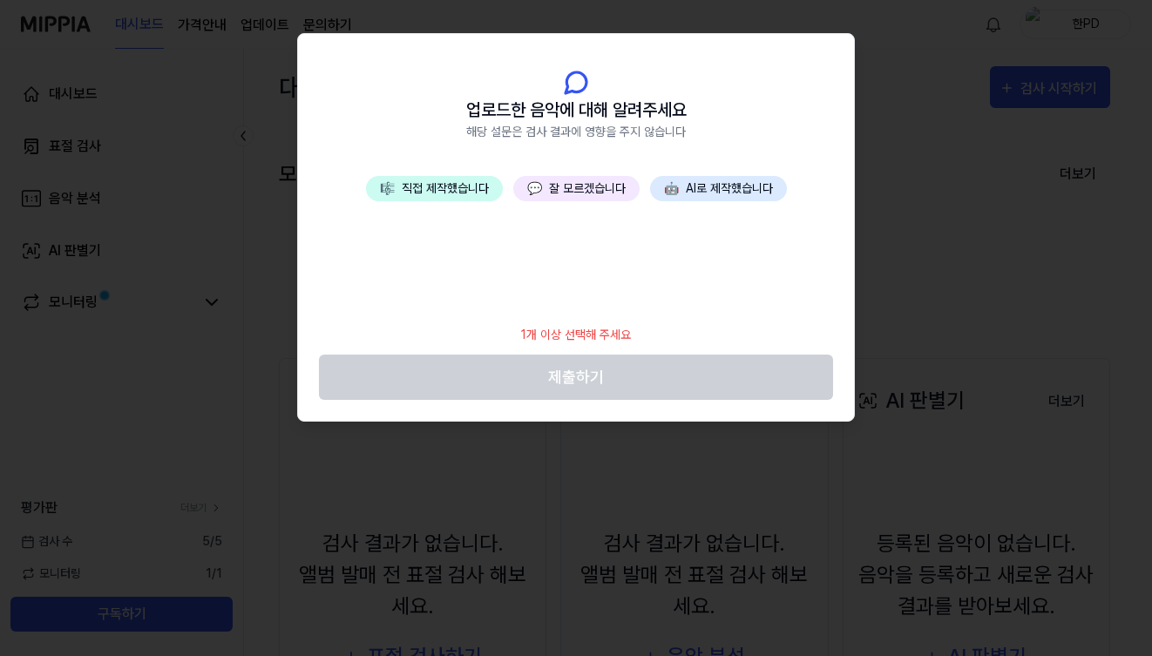
click at [712, 190] on button "🤖 AI로 제작했습니다" at bounding box center [718, 188] width 137 height 25
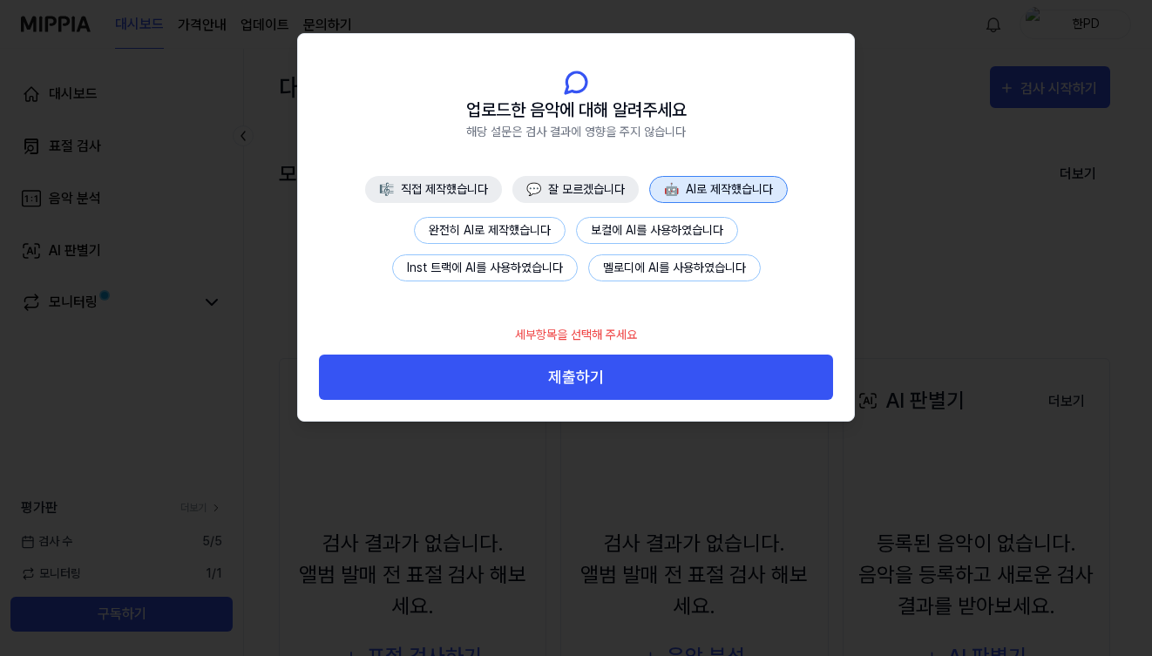
click at [518, 227] on button "완전히 AI로 제작했습니다" at bounding box center [490, 230] width 152 height 27
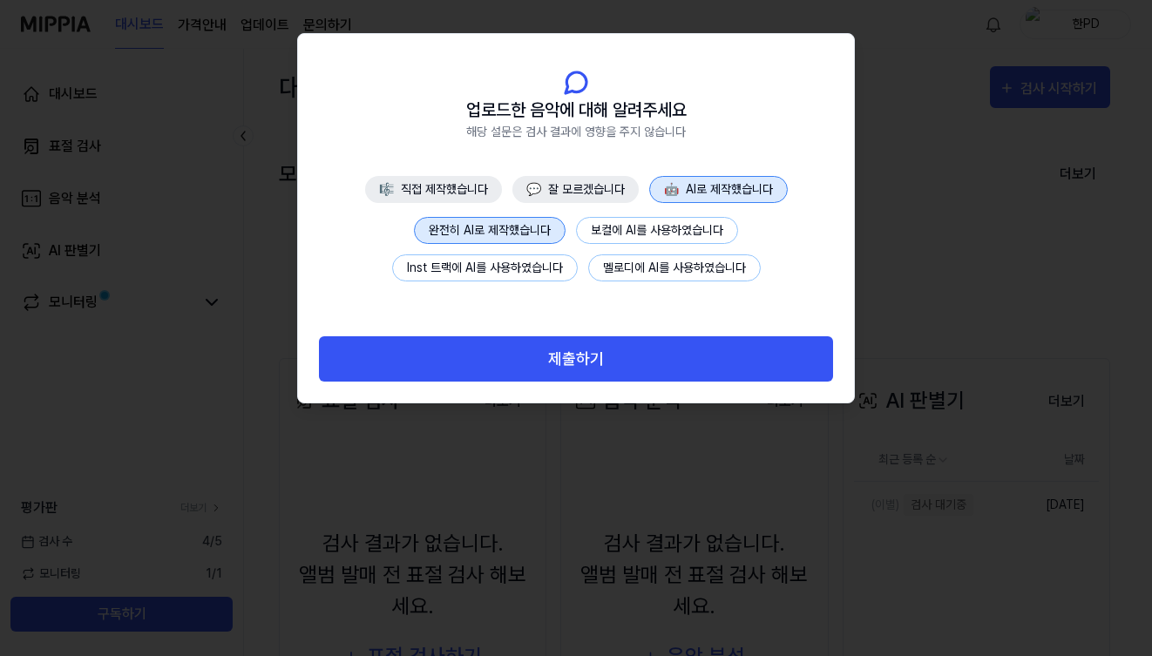
click at [577, 360] on button "제출하기" at bounding box center [576, 359] width 514 height 46
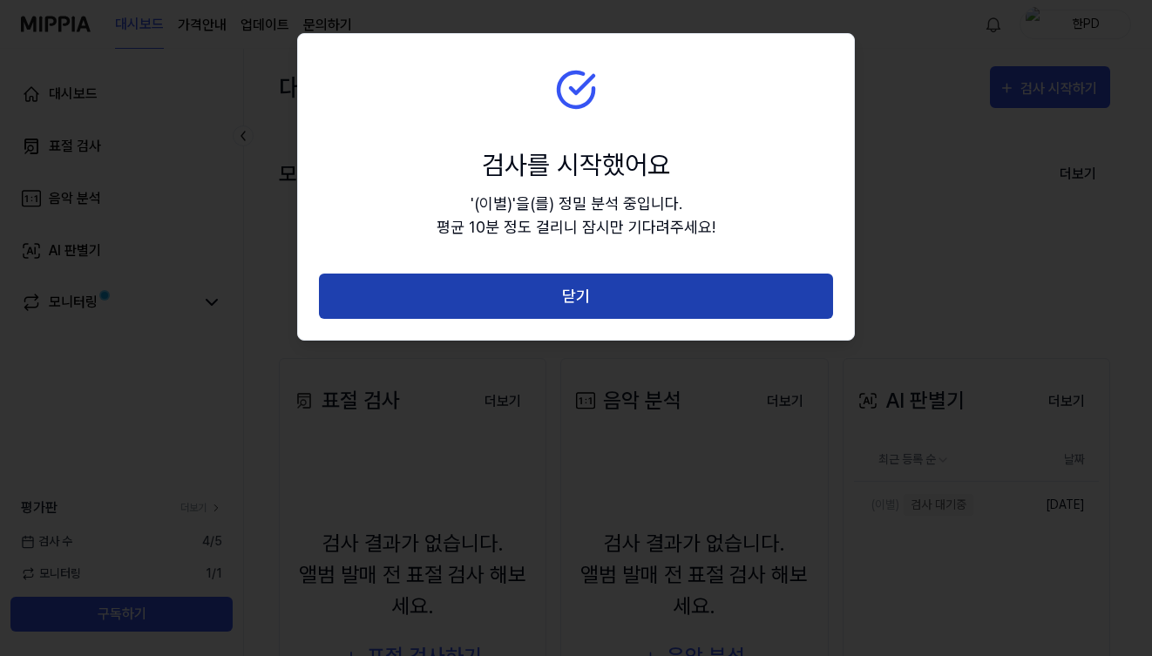
click at [582, 301] on button "닫기" at bounding box center [576, 297] width 514 height 46
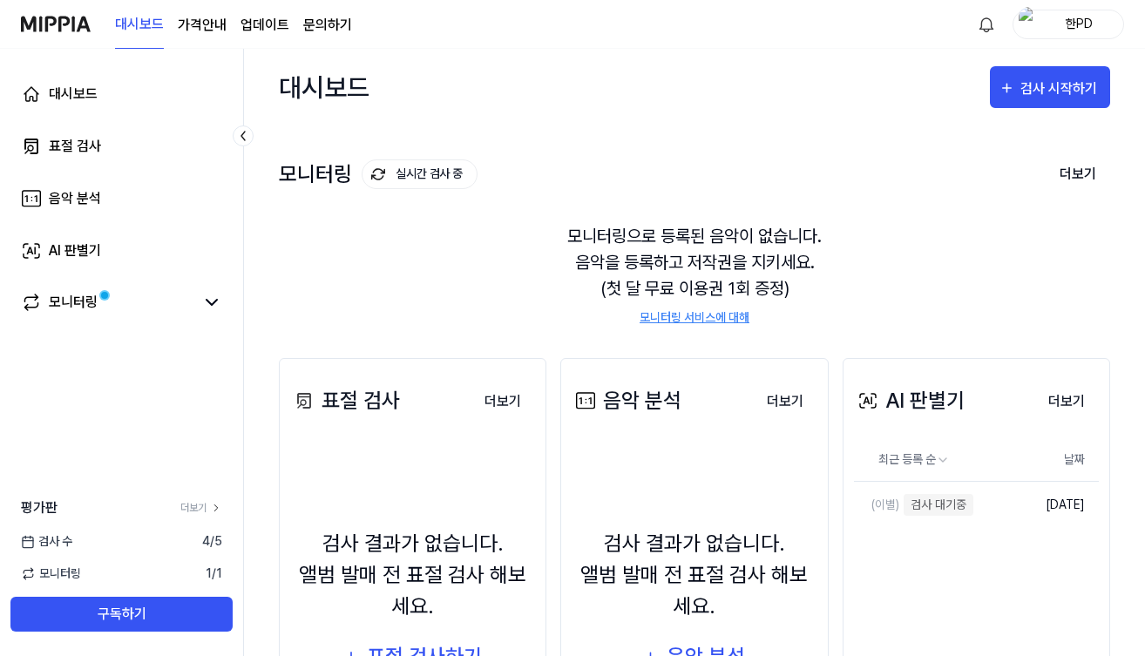
scroll to position [167, 0]
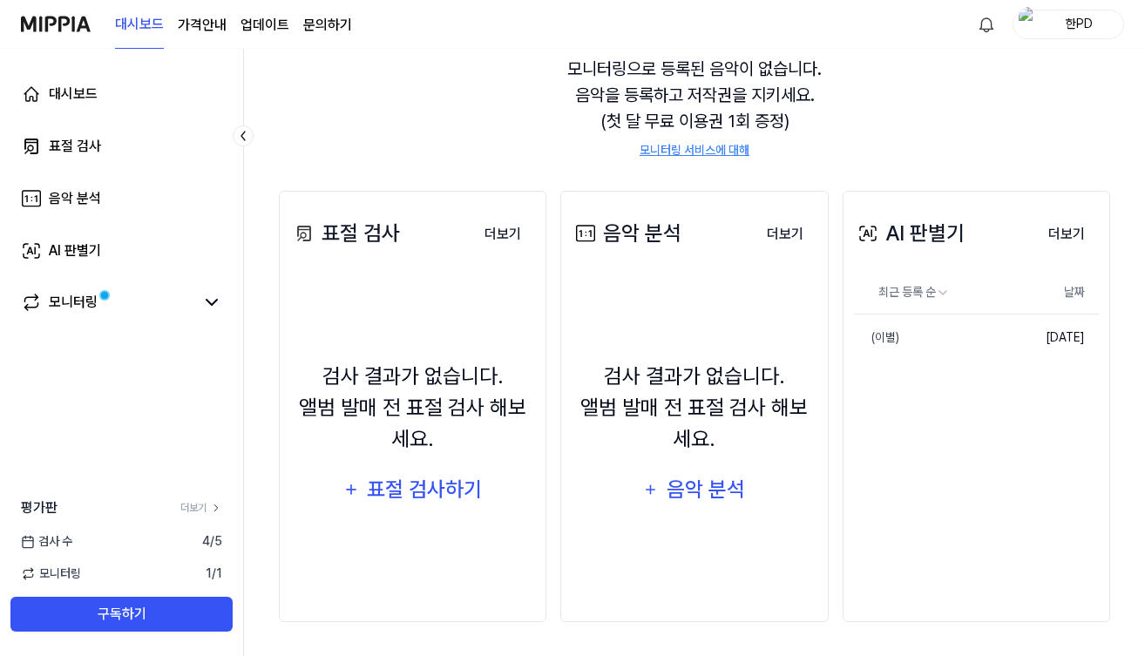
drag, startPoint x: 953, startPoint y: 684, endPoint x: 1024, endPoint y: 604, distance: 106.8
drag, startPoint x: 1024, startPoint y: 604, endPoint x: 1072, endPoint y: 470, distance: 142.5
click at [1072, 470] on div "AI 판별기 더보기 AI 판별기 최근 등록 순 날짜 (이별) 삭제 [DATE] 더보기" at bounding box center [977, 406] width 268 height 431
click at [891, 337] on div "(이별)" at bounding box center [876, 338] width 45 height 18
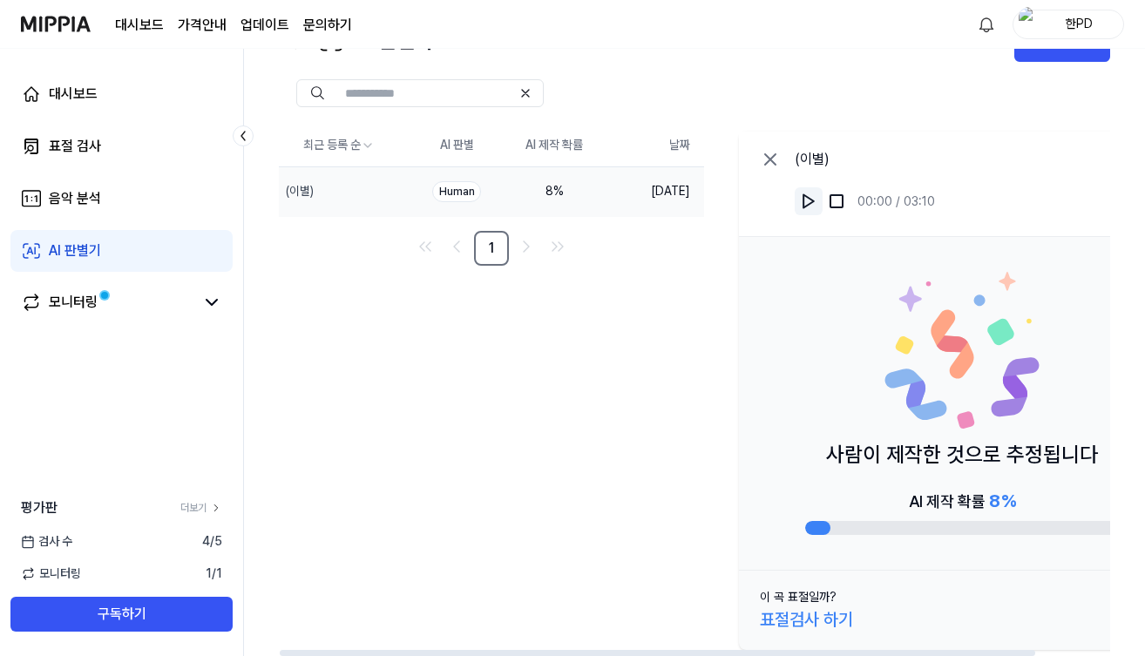
click at [812, 200] on img at bounding box center [808, 201] width 17 height 17
click at [810, 202] on img at bounding box center [808, 201] width 17 height 17
click at [833, 622] on div "표절검사 하기" at bounding box center [806, 620] width 93 height 26
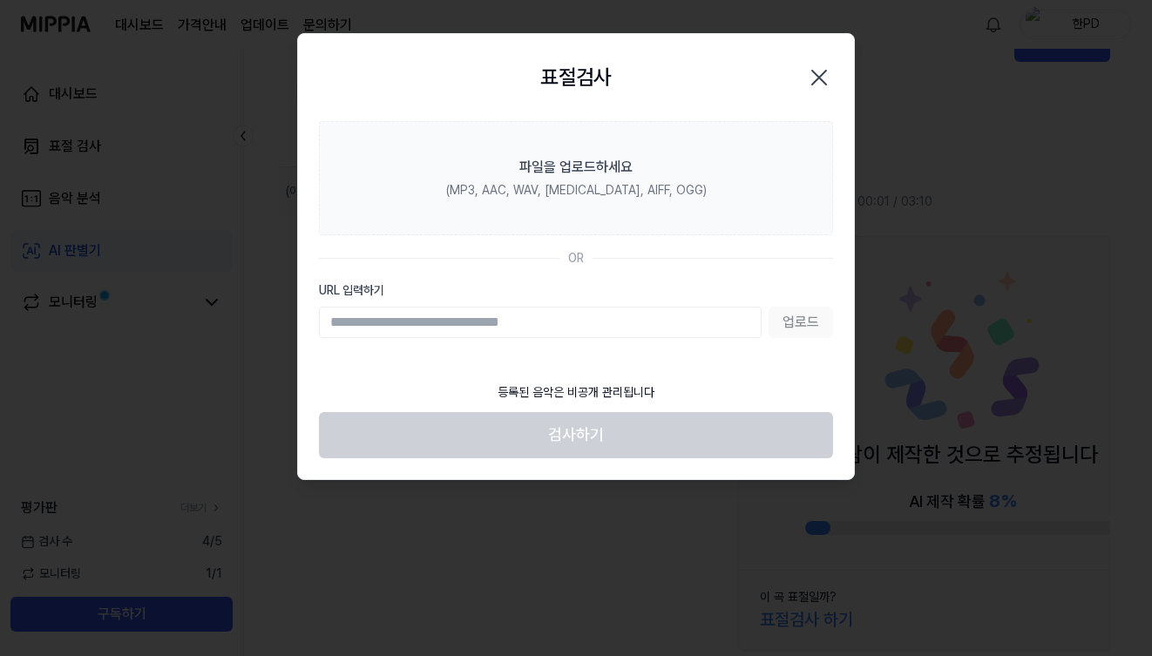
click at [816, 78] on icon "button" at bounding box center [819, 78] width 28 height 28
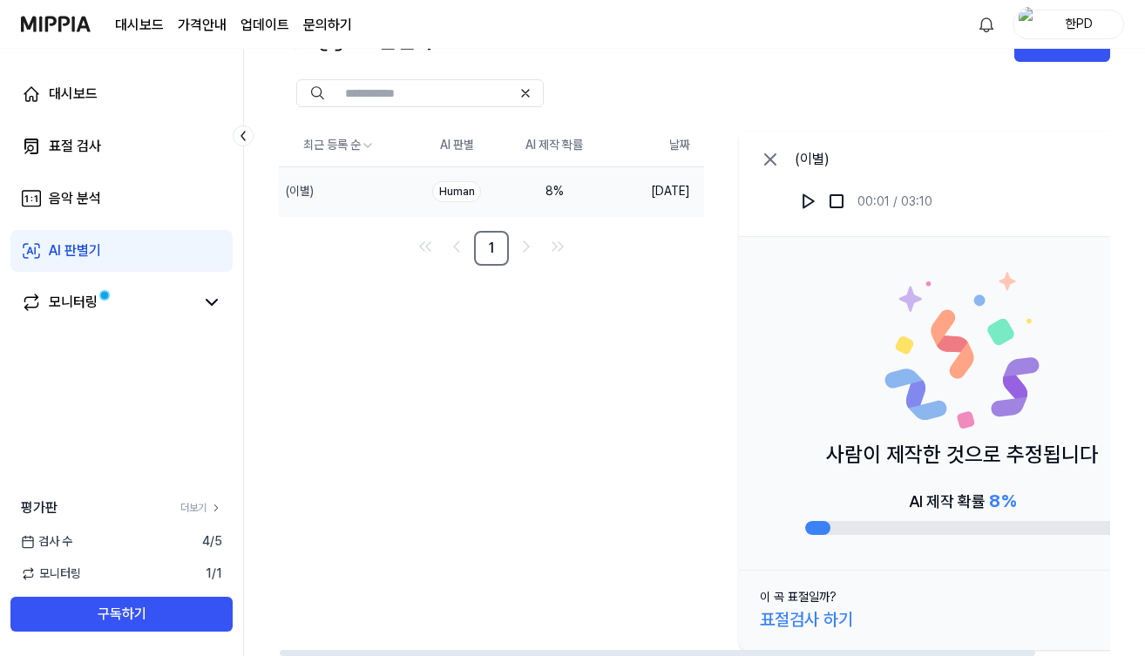
click at [960, 158] on div "(이별) 00:01 / 03:10" at bounding box center [962, 184] width 446 height 105
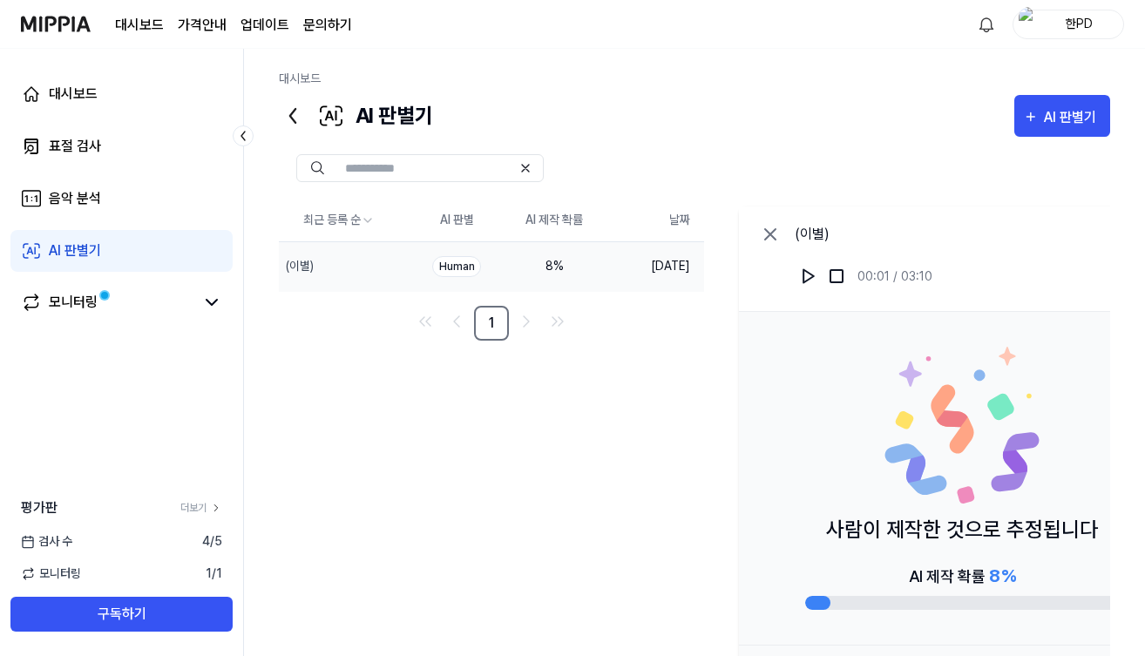
click at [189, 20] on page\) "가격안내" at bounding box center [202, 25] width 49 height 21
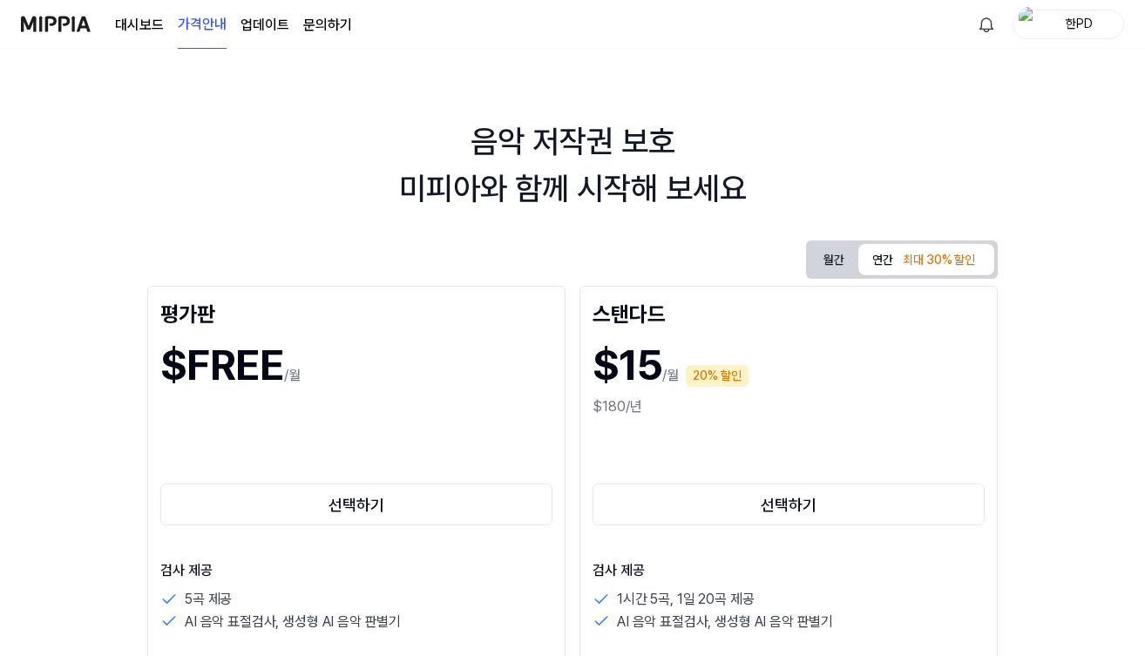
click at [155, 29] on link "대시보드" at bounding box center [139, 25] width 49 height 21
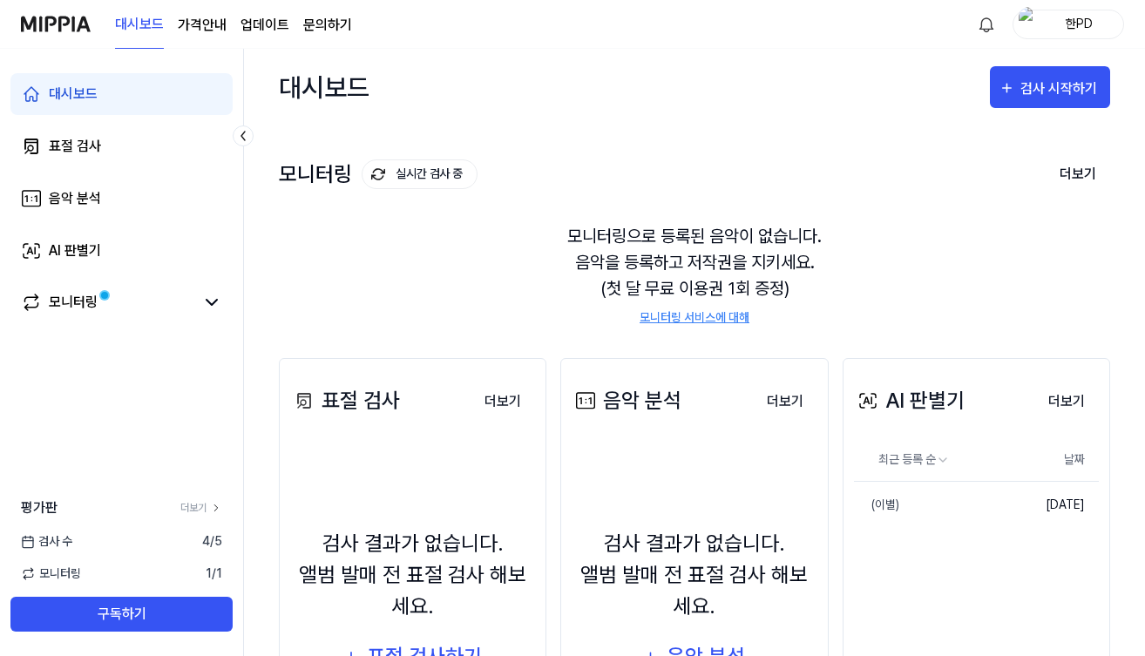
click at [47, 28] on img at bounding box center [56, 24] width 70 height 48
click at [769, 90] on div "대시보드 검사 시작하기" at bounding box center [694, 87] width 831 height 77
